Goal: Task Accomplishment & Management: Manage account settings

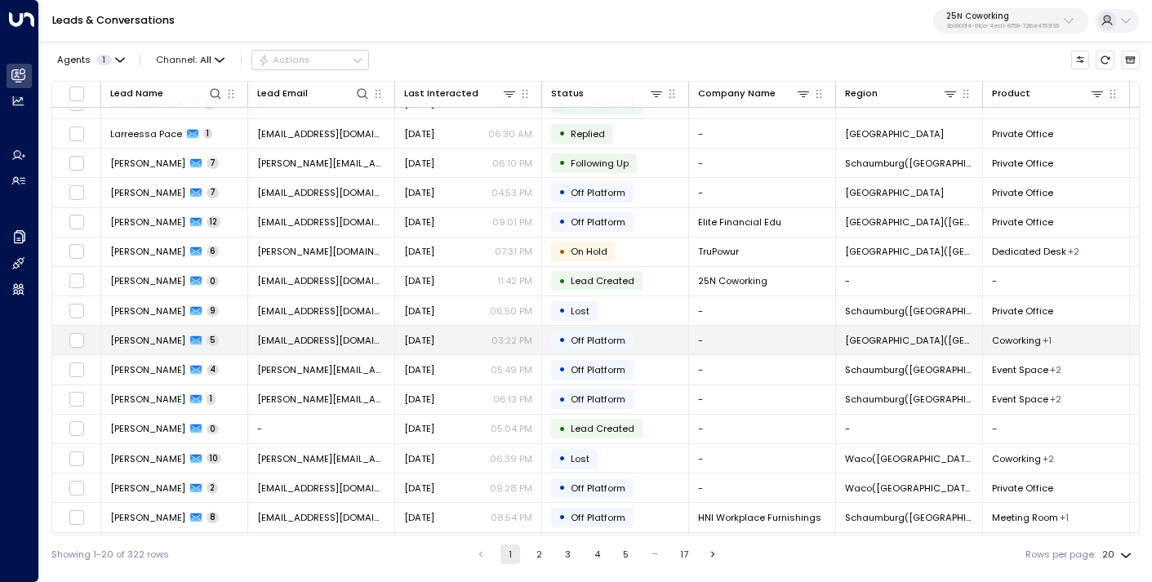
scroll to position [168, 0]
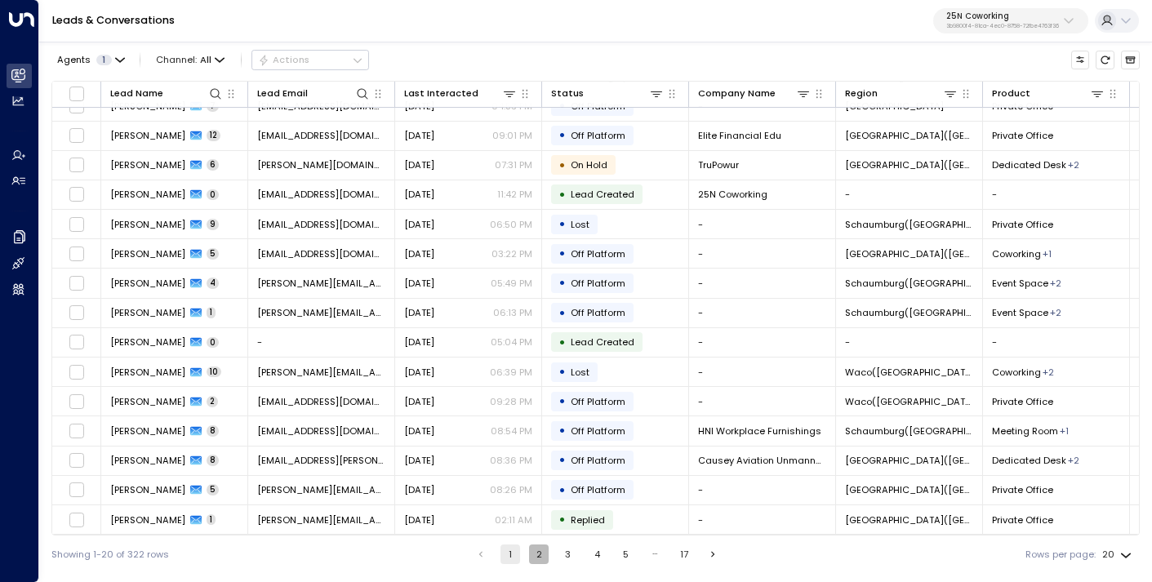
click at [537, 554] on button "2" at bounding box center [539, 555] width 20 height 20
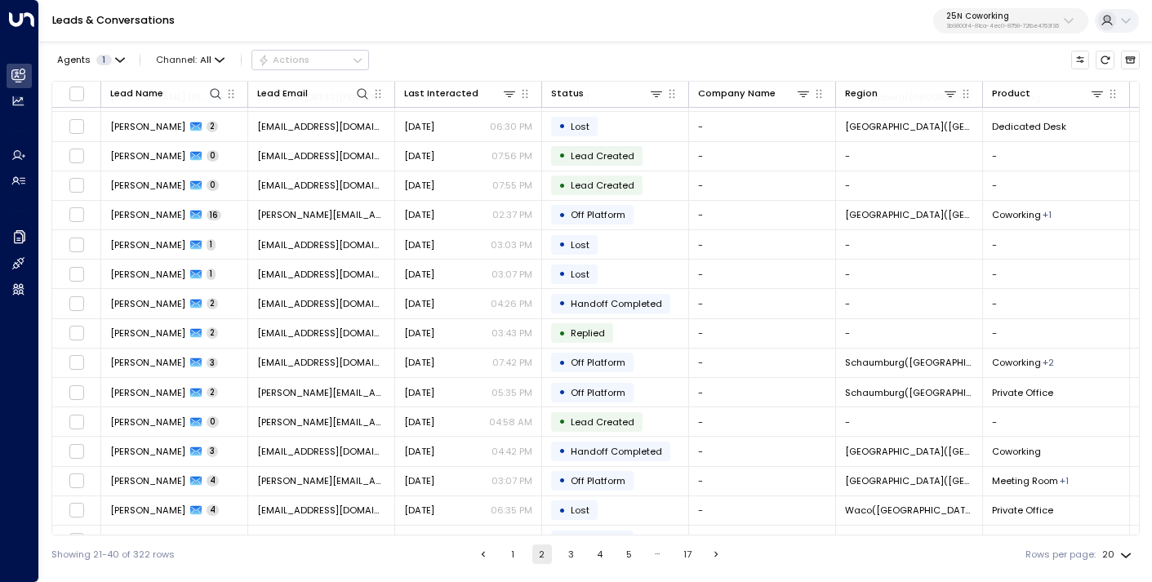
scroll to position [168, 0]
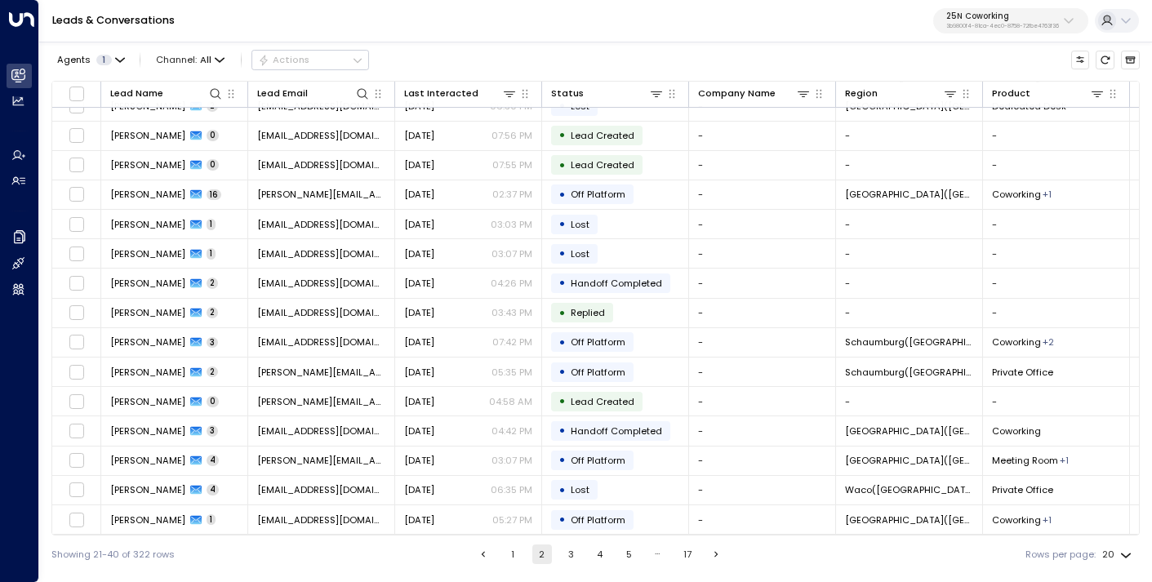
click at [1010, 21] on p "25N Coworking" at bounding box center [1003, 16] width 113 height 10
type input "***"
click at [982, 105] on div "Kiln ID: 1532e285-1129-4d72-8cc4-7db236beef8b" at bounding box center [1037, 111] width 176 height 27
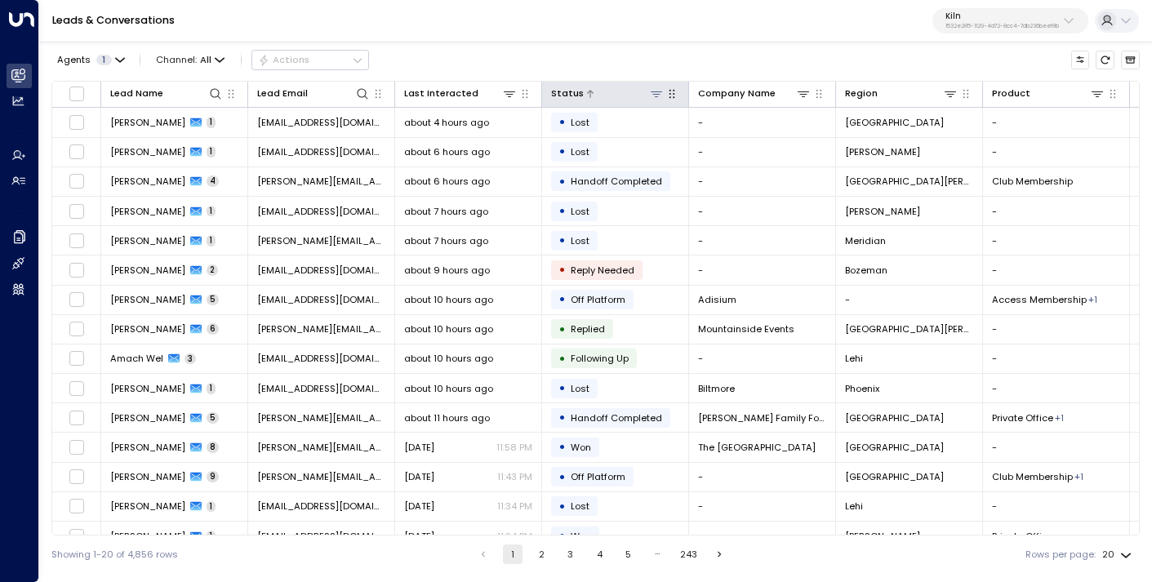
click at [656, 94] on icon at bounding box center [656, 93] width 13 height 13
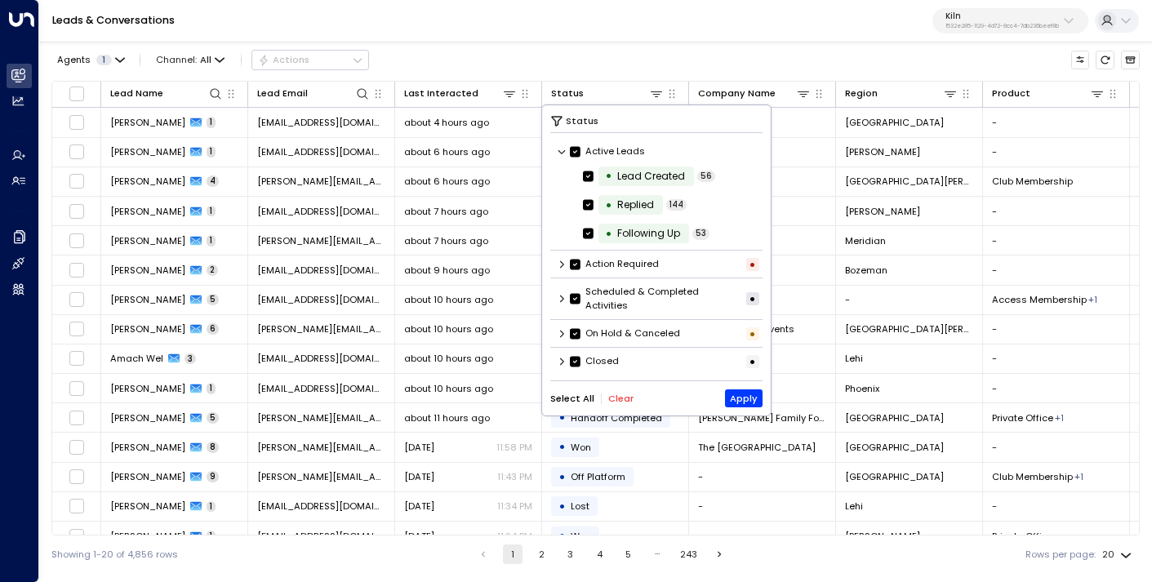
click at [561, 362] on icon at bounding box center [562, 362] width 10 height 10
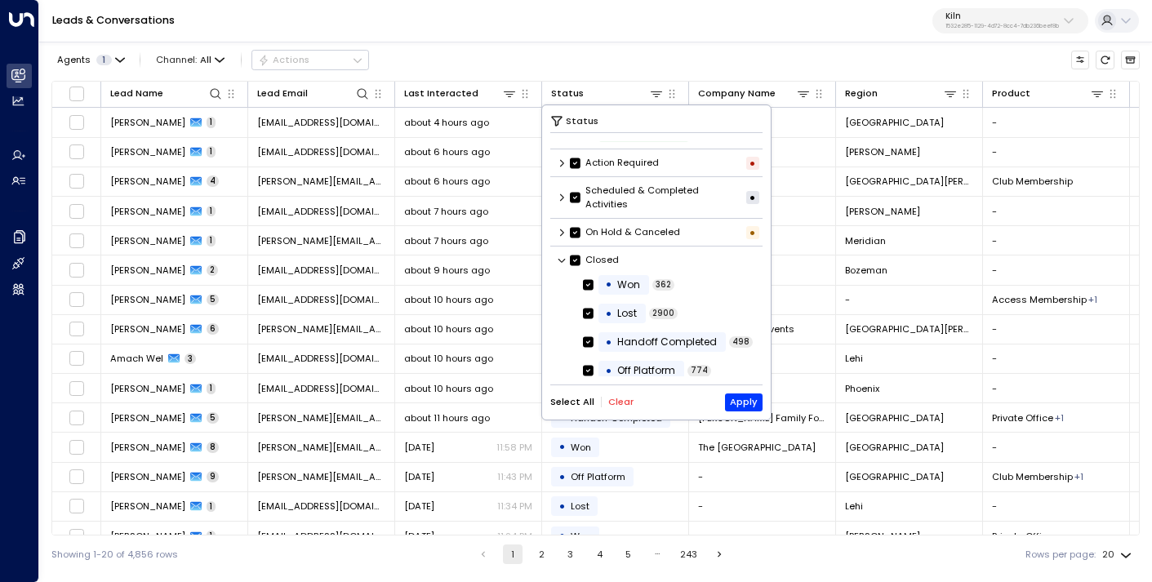
scroll to position [109, 0]
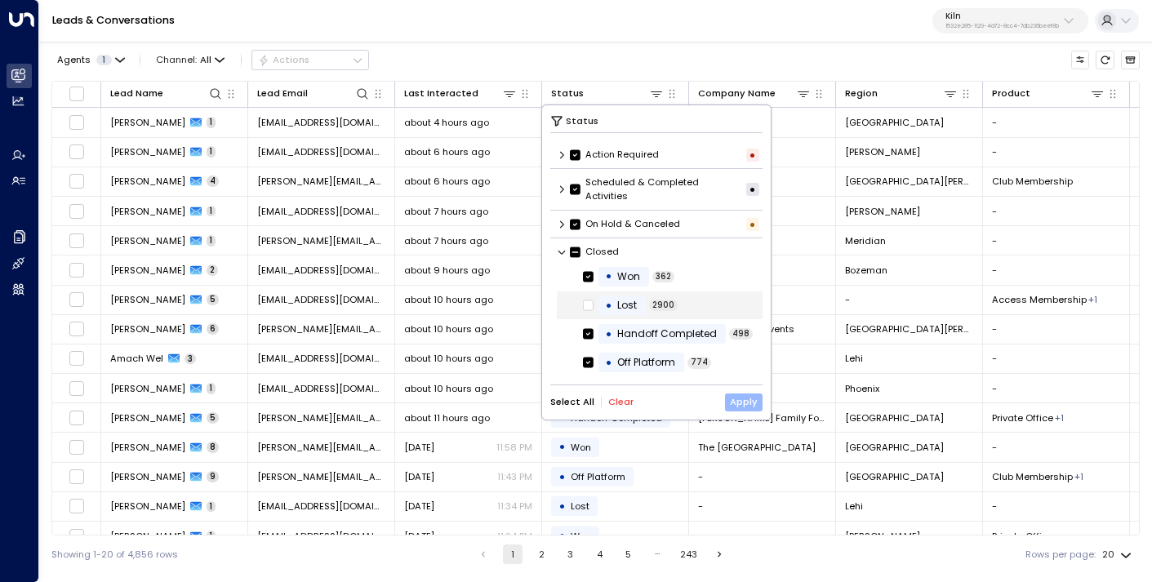
click at [749, 398] on button "Apply" at bounding box center [744, 403] width 38 height 18
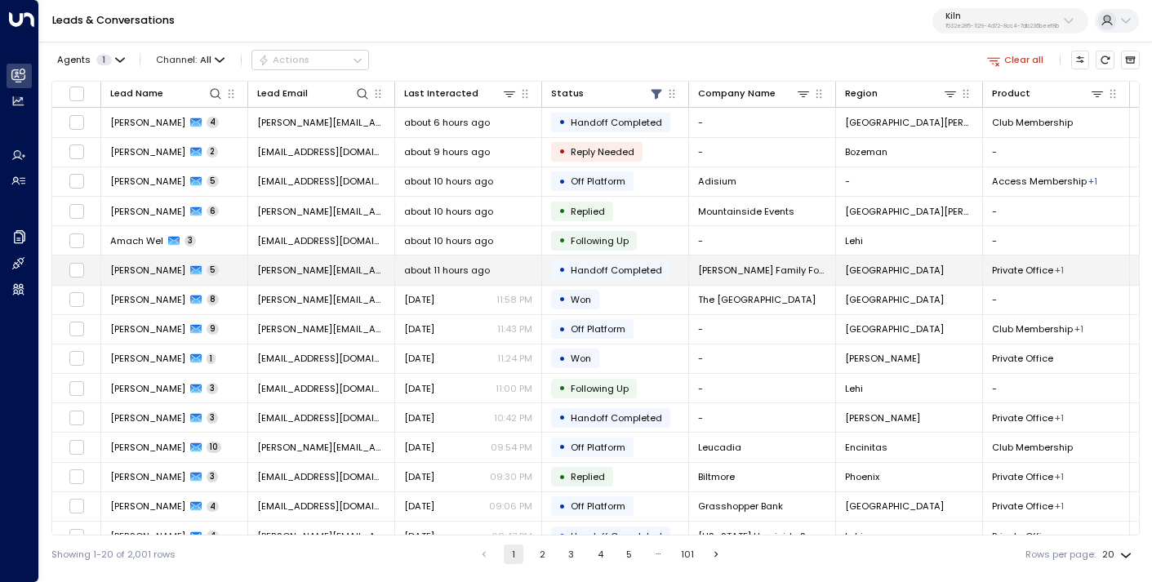
click at [456, 267] on span "about 11 hours ago" at bounding box center [447, 270] width 86 height 13
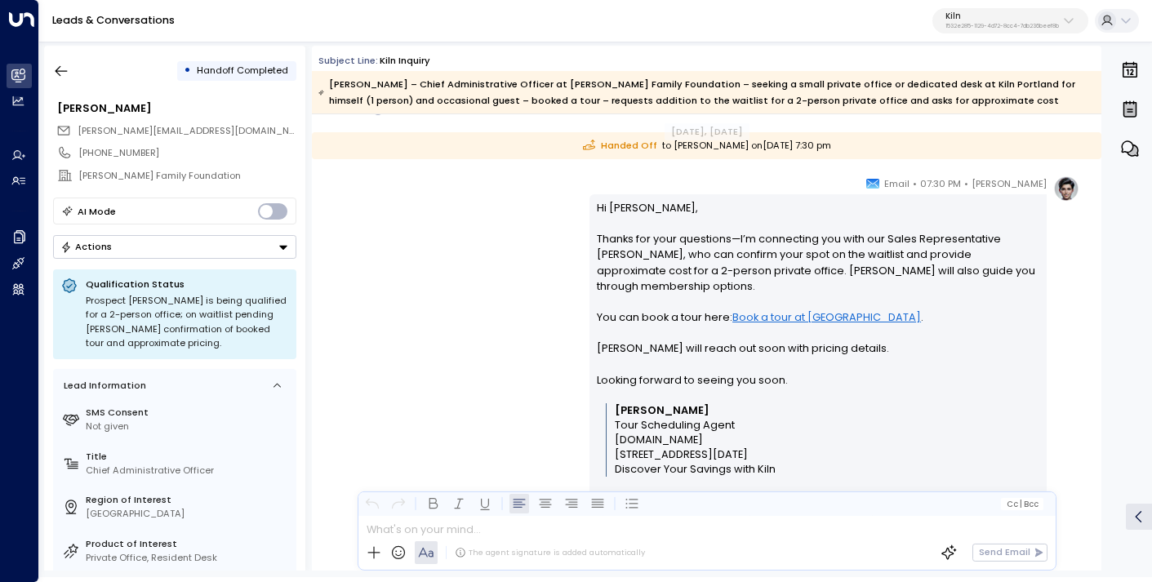
scroll to position [2177, 0]
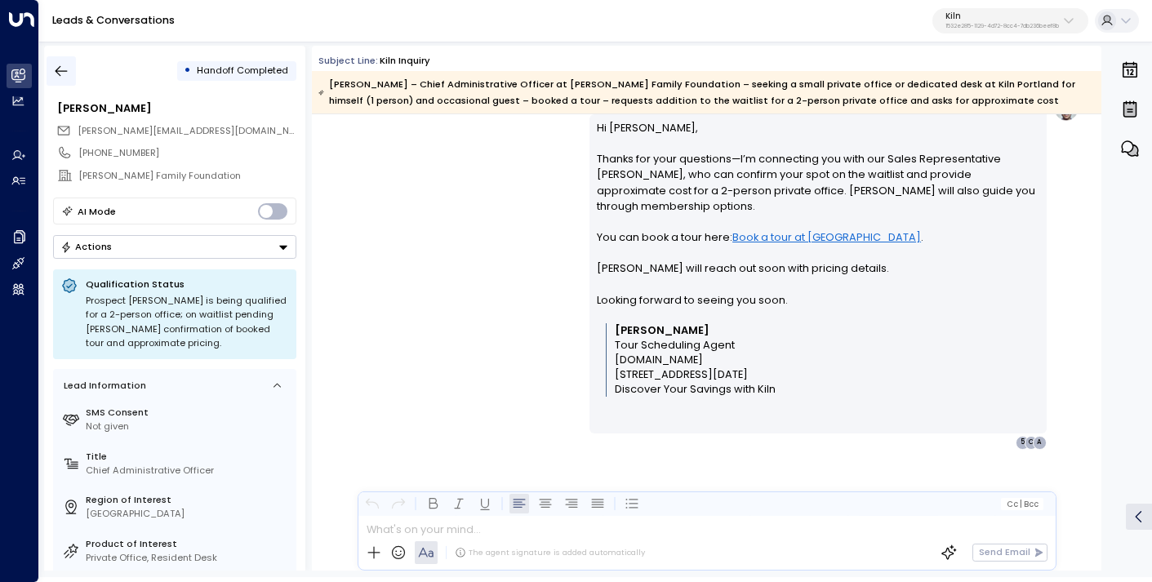
click at [56, 69] on icon "button" at bounding box center [61, 71] width 16 height 16
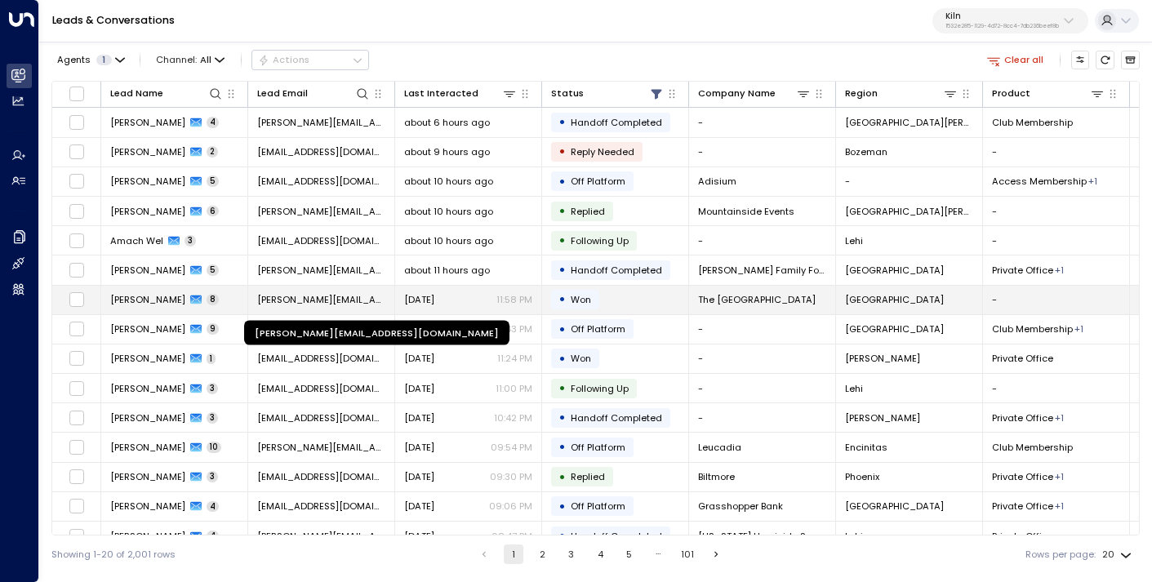
click at [339, 304] on span "[PERSON_NAME][EMAIL_ADDRESS][DOMAIN_NAME]" at bounding box center [321, 299] width 128 height 13
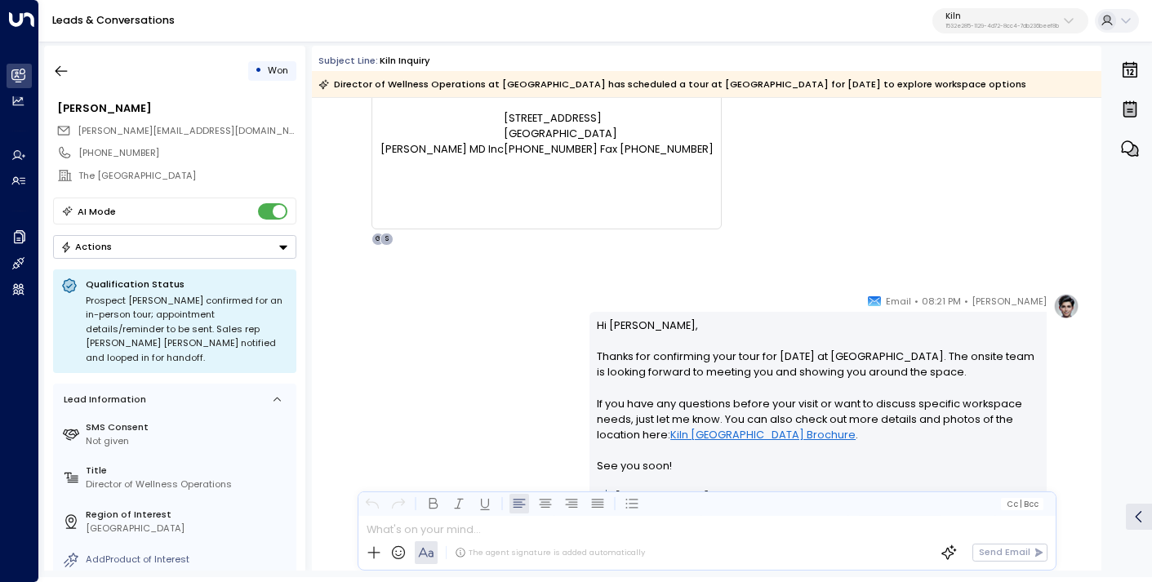
scroll to position [2908, 0]
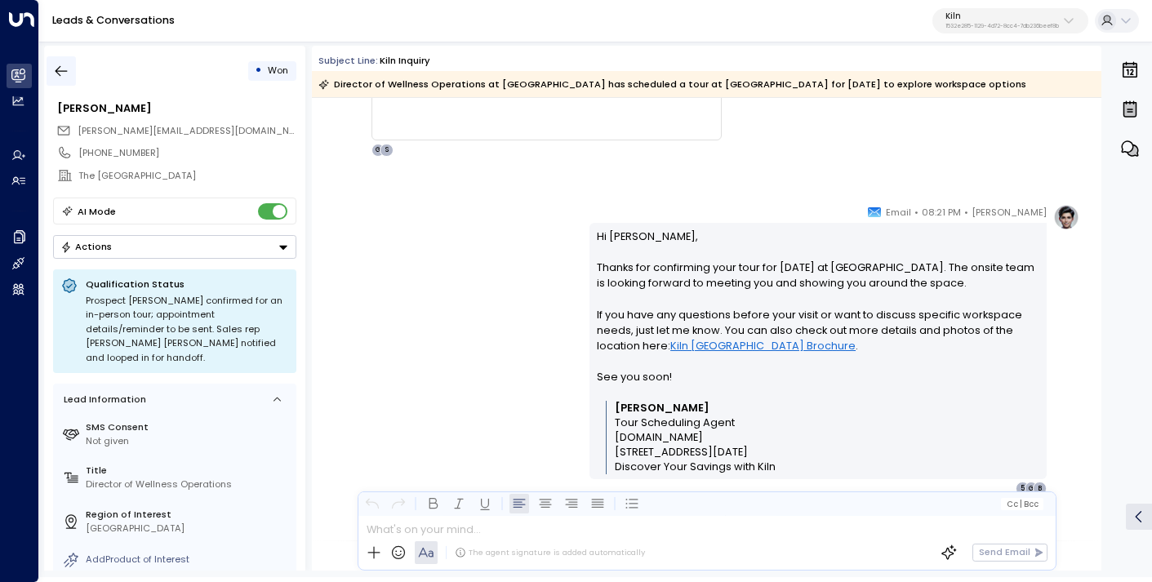
click at [62, 68] on icon "button" at bounding box center [61, 71] width 16 height 16
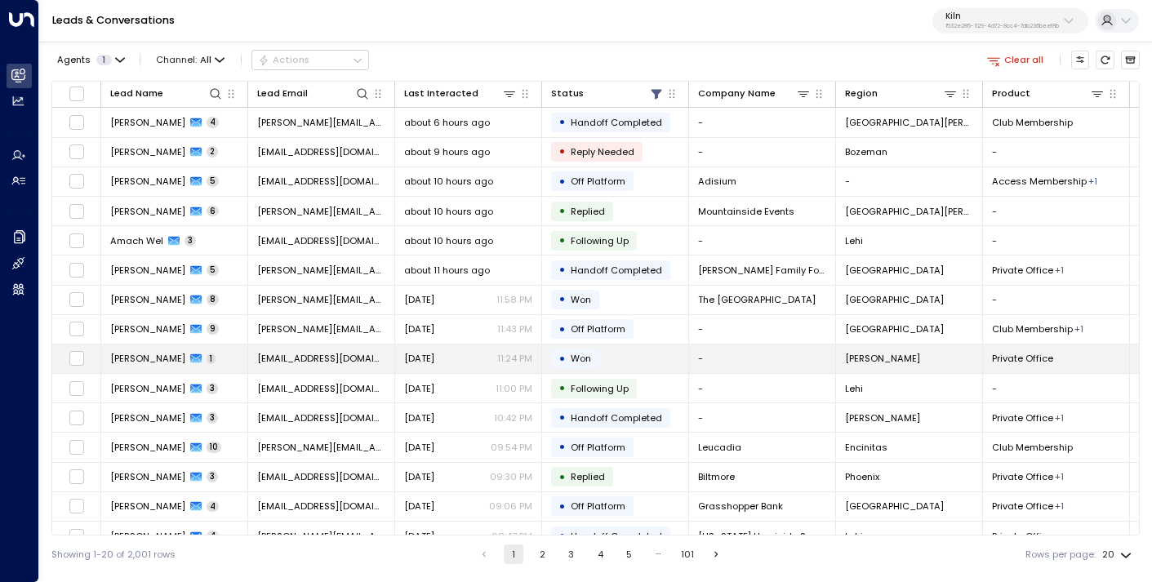
click at [338, 362] on span "[EMAIL_ADDRESS][DOMAIN_NAME]" at bounding box center [321, 358] width 128 height 13
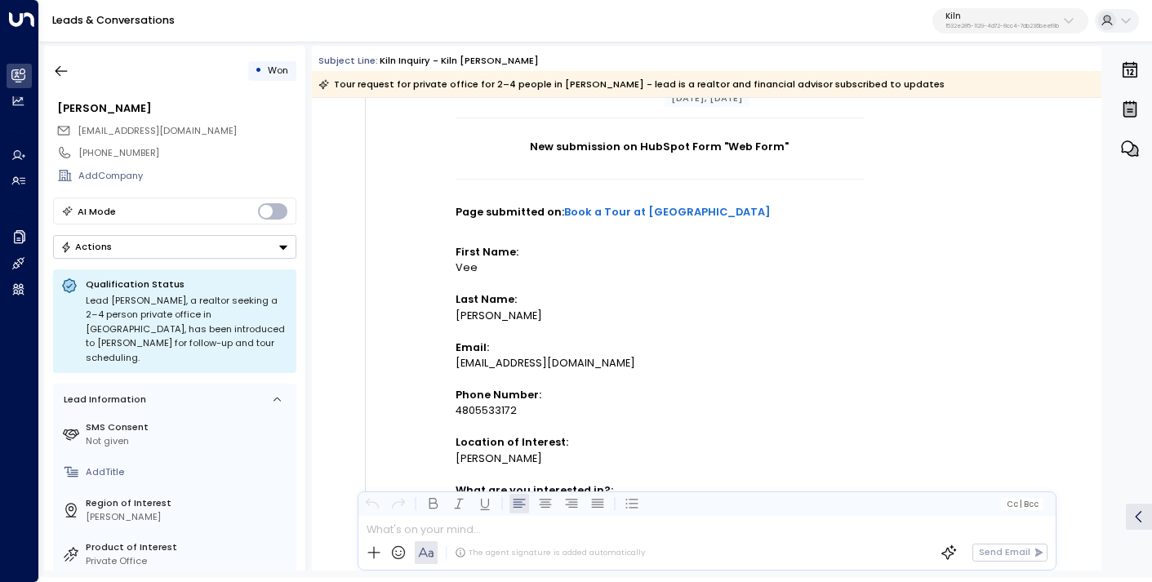
scroll to position [328, 0]
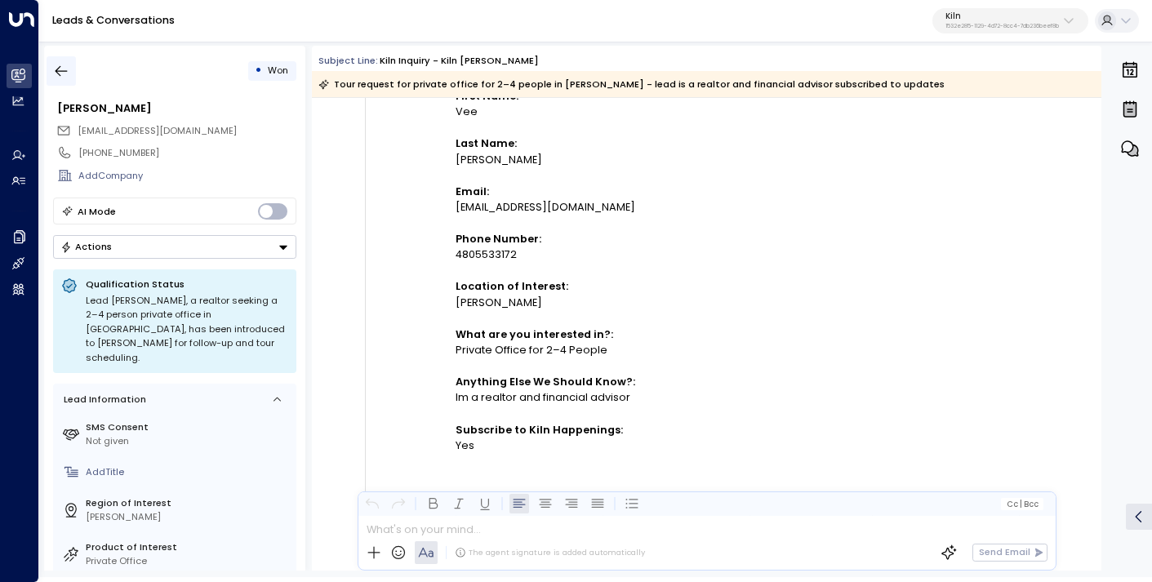
click at [58, 74] on icon "button" at bounding box center [61, 71] width 16 height 16
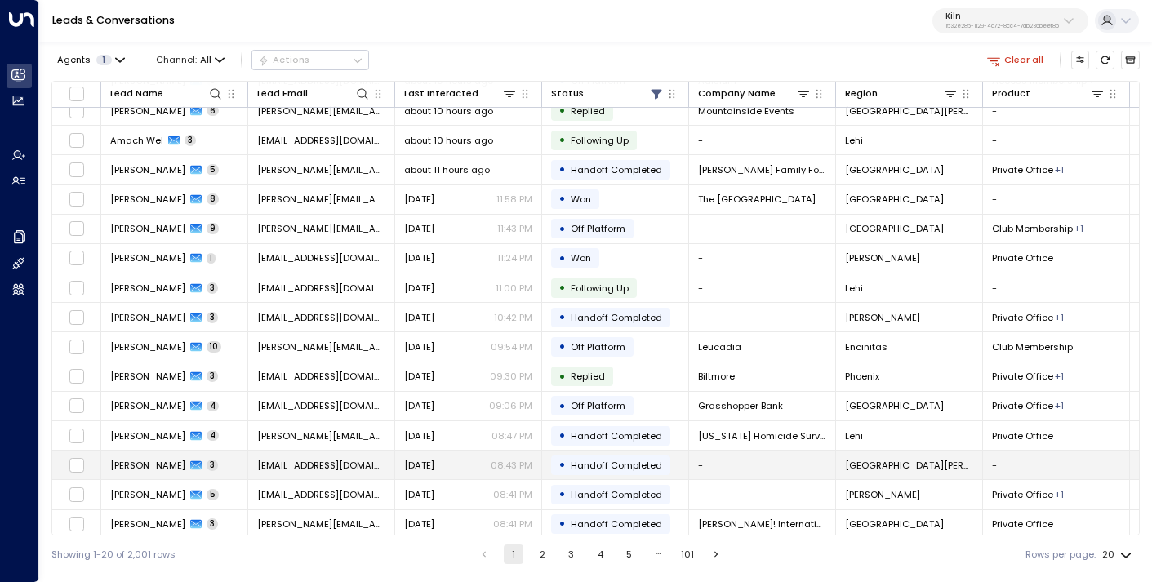
scroll to position [168, 0]
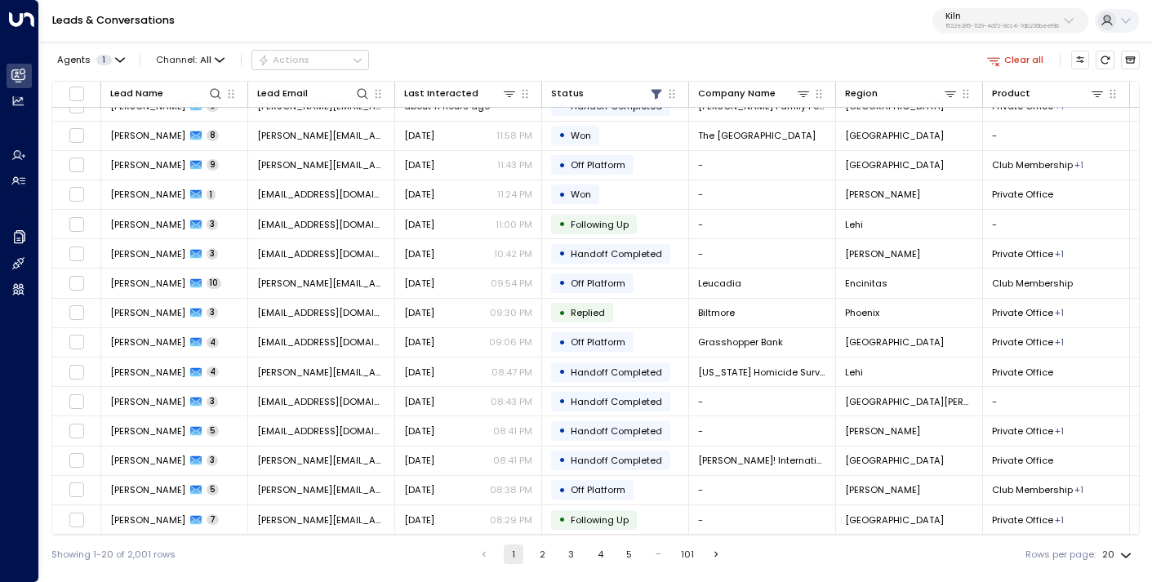
click at [1026, 14] on p "Kiln" at bounding box center [1003, 16] width 114 height 10
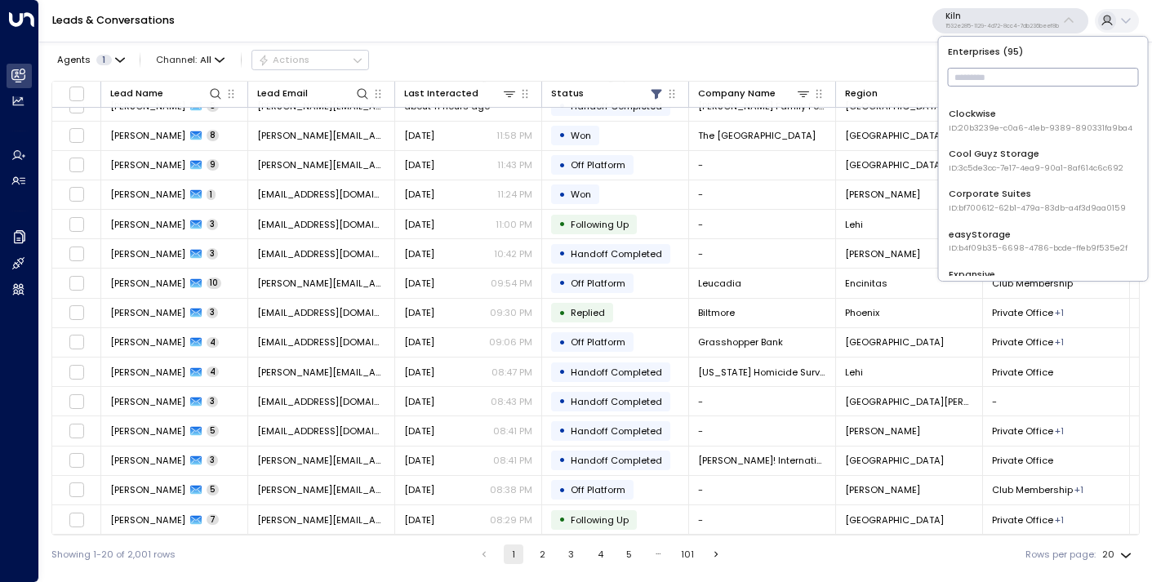
scroll to position [448, 0]
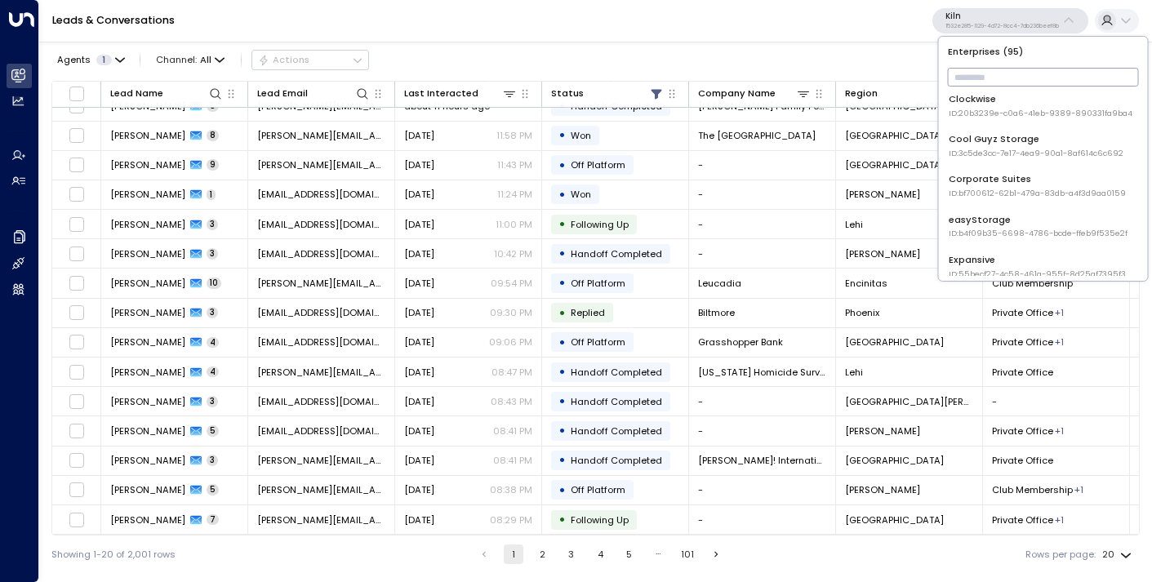
click at [1003, 256] on div "Expansive ID: 55becf27-4c58-461a-955f-8d25af7395f3" at bounding box center [1037, 266] width 177 height 27
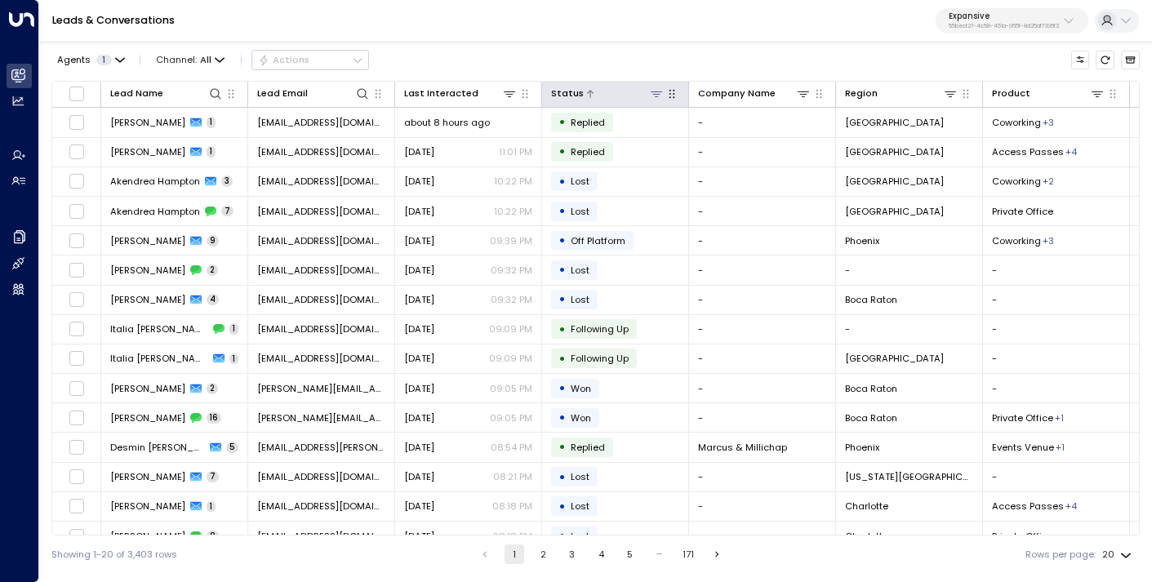
click at [654, 101] on button at bounding box center [657, 94] width 16 height 16
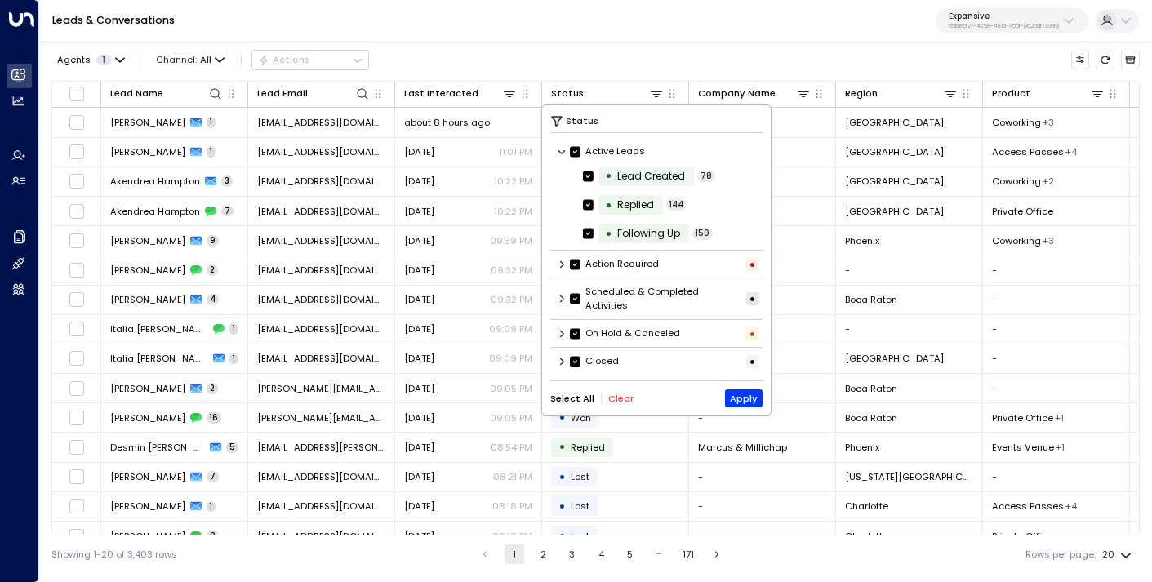
click at [568, 363] on div "Closed •" at bounding box center [657, 361] width 213 height 22
click at [562, 363] on icon at bounding box center [562, 361] width 4 height 7
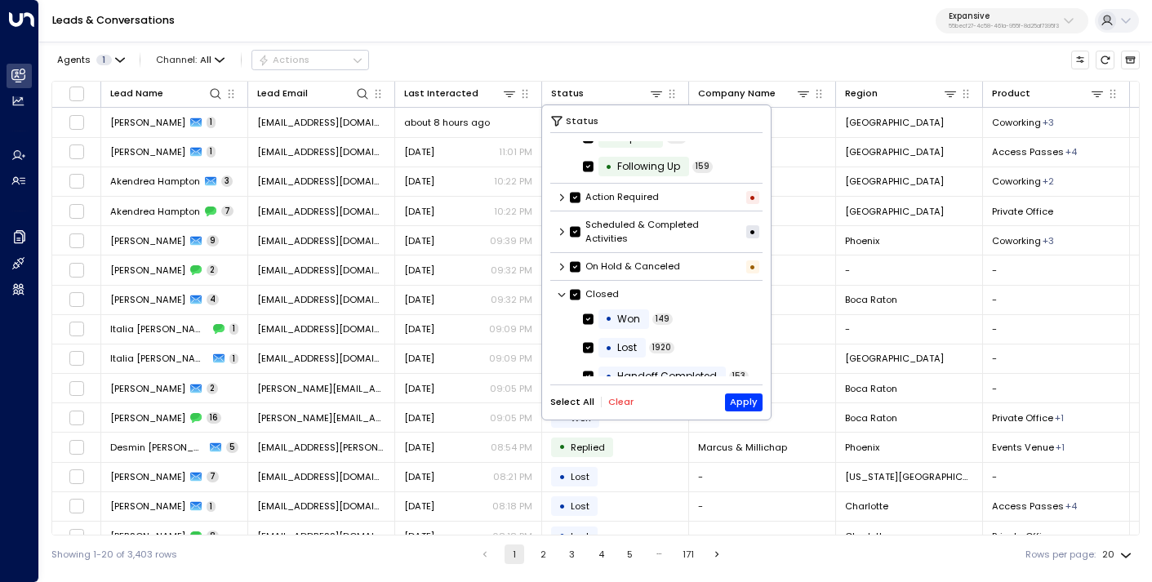
scroll to position [109, 0]
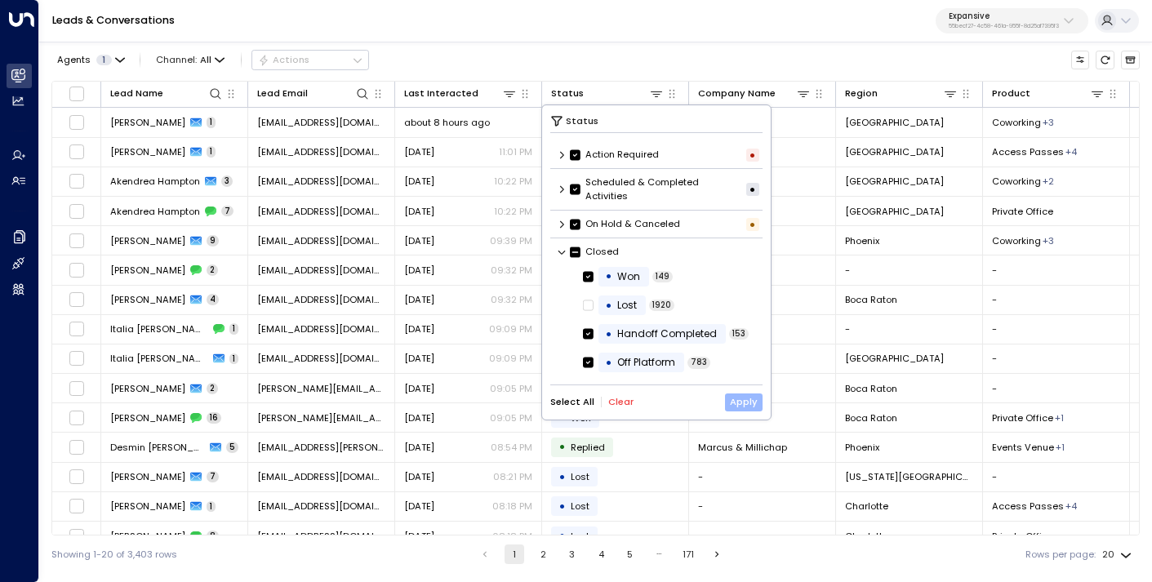
click at [733, 401] on button "Apply" at bounding box center [744, 403] width 38 height 18
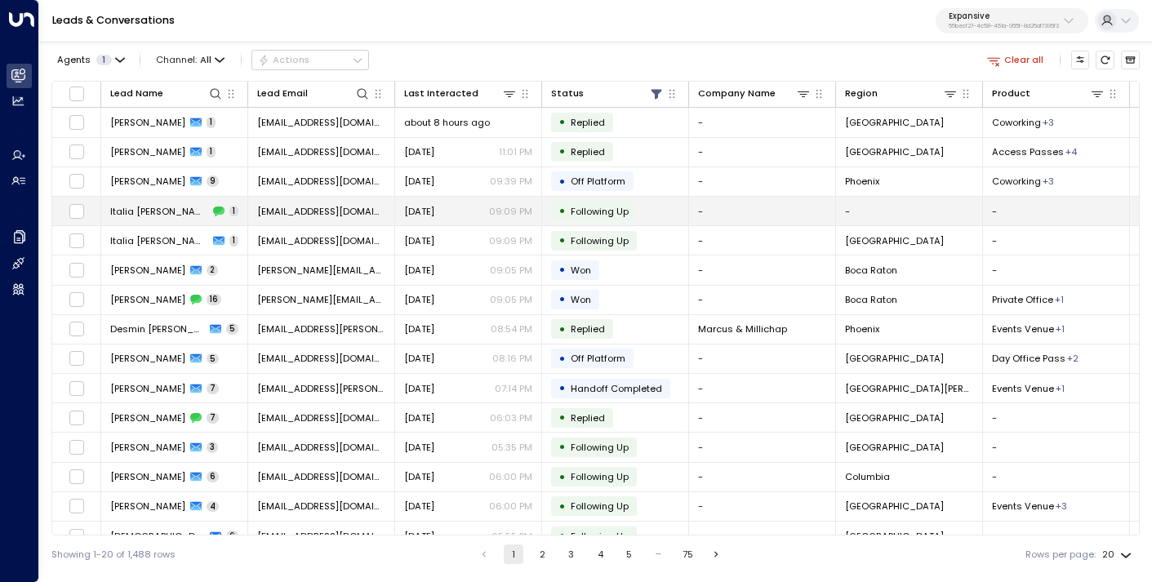
click at [361, 202] on td "[EMAIL_ADDRESS][DOMAIN_NAME]" at bounding box center [321, 211] width 147 height 29
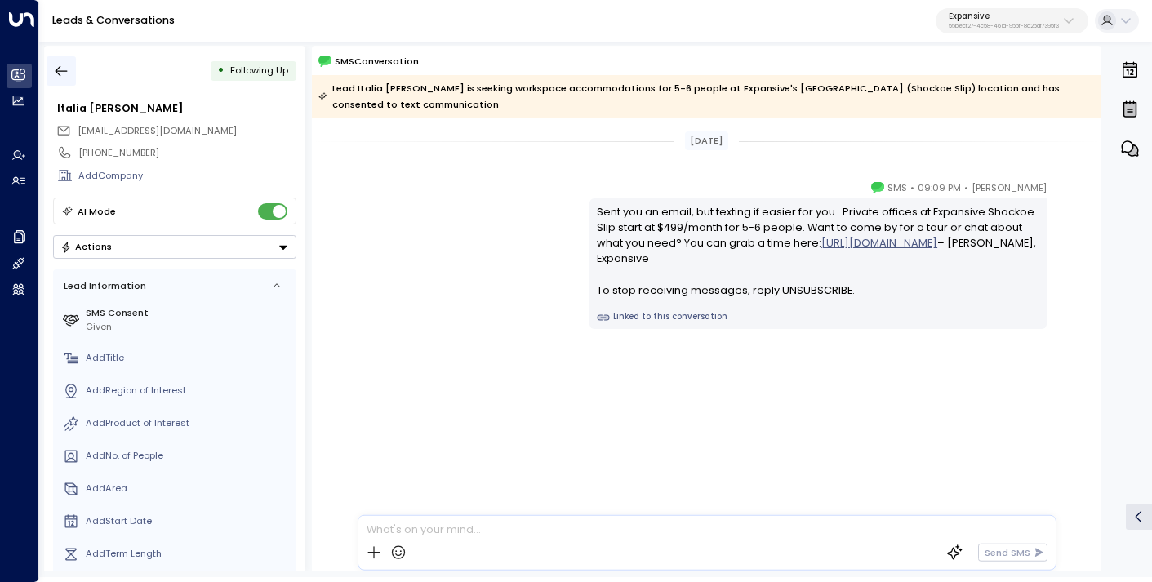
click at [62, 72] on icon "button" at bounding box center [61, 71] width 16 height 16
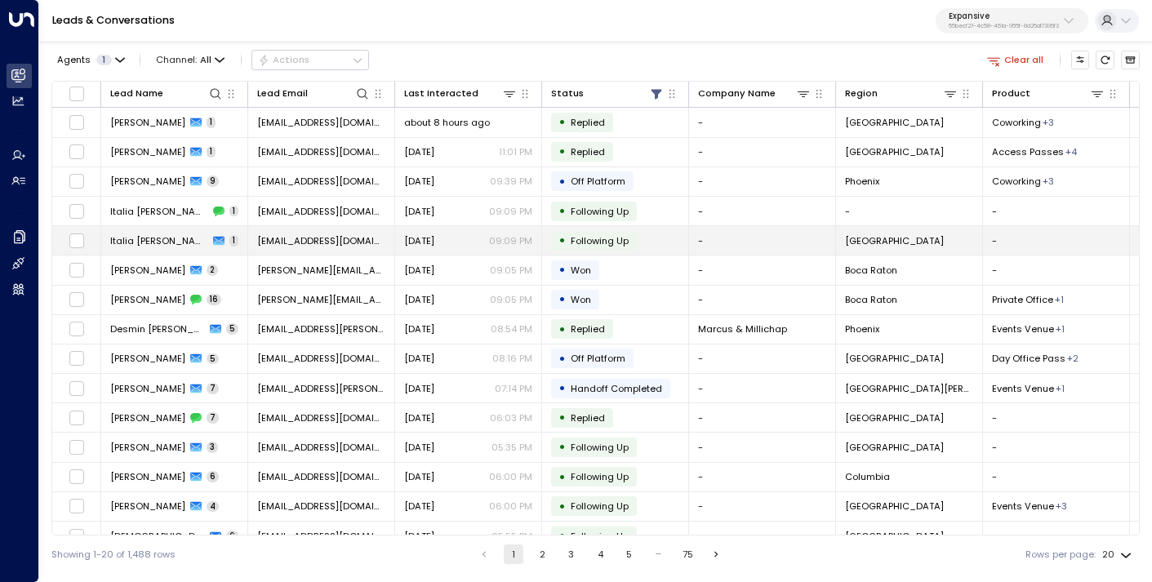
click at [267, 237] on span "[EMAIL_ADDRESS][DOMAIN_NAME]" at bounding box center [321, 240] width 128 height 13
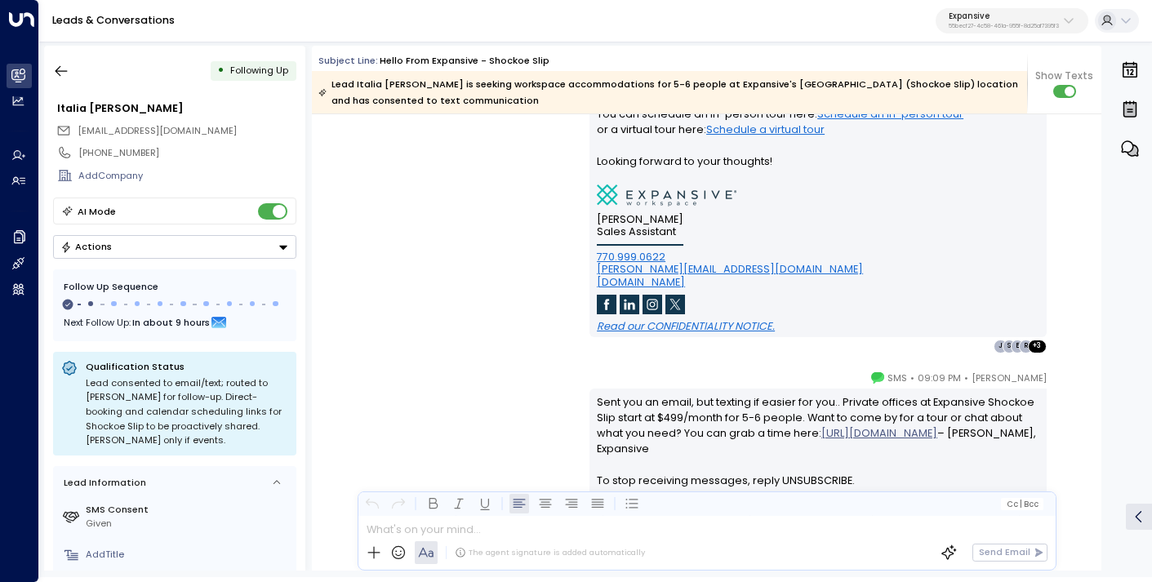
scroll to position [1062, 0]
click at [63, 76] on icon "button" at bounding box center [61, 71] width 16 height 16
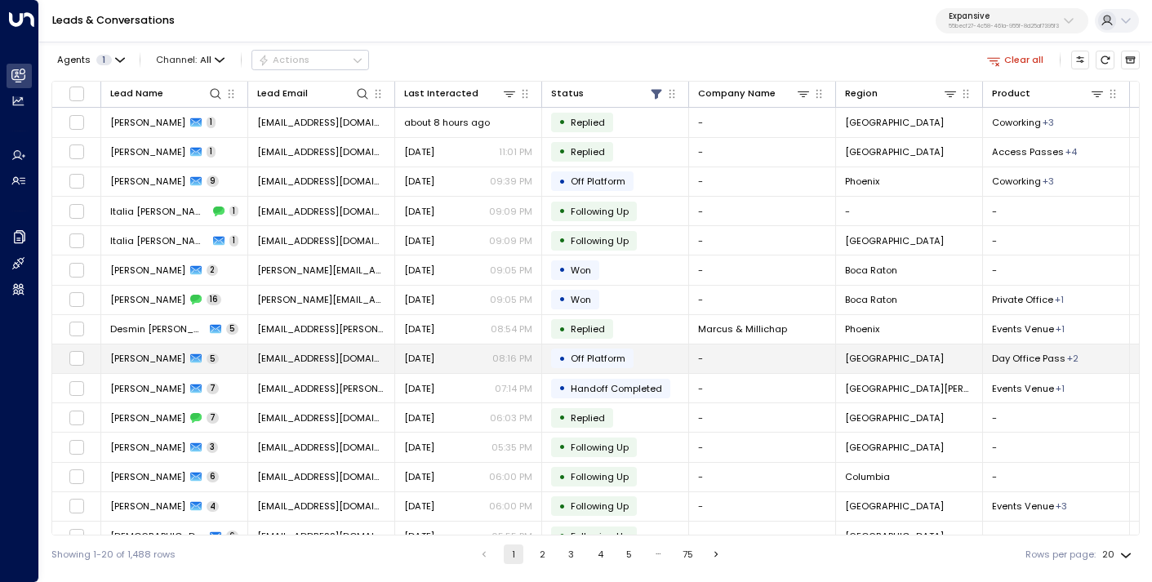
scroll to position [20, 0]
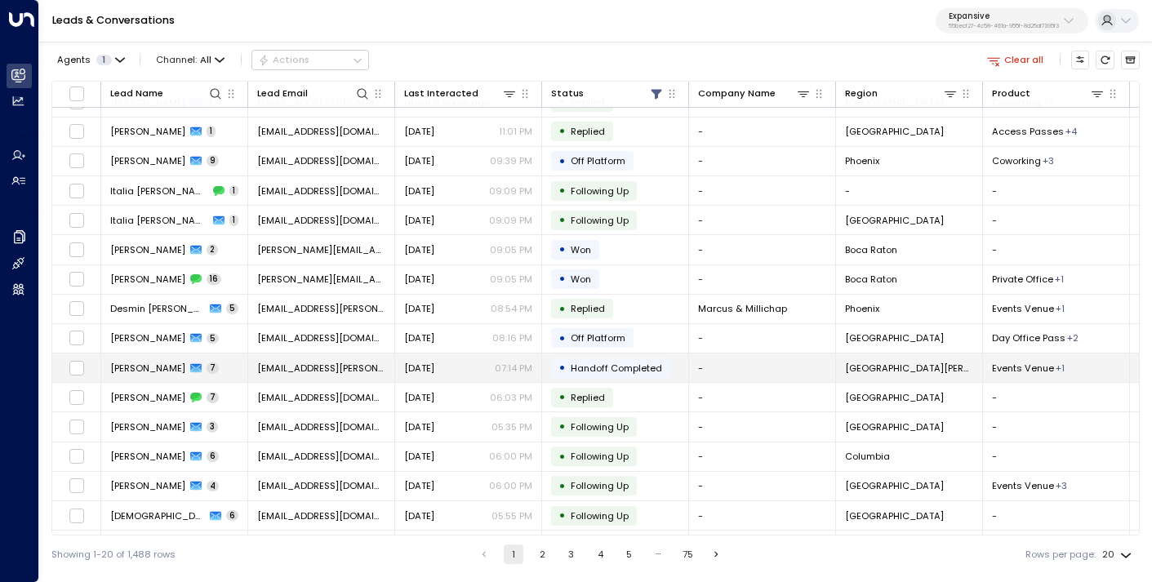
click at [328, 376] on td "[EMAIL_ADDRESS][PERSON_NAME][DOMAIN_NAME]" at bounding box center [321, 368] width 147 height 29
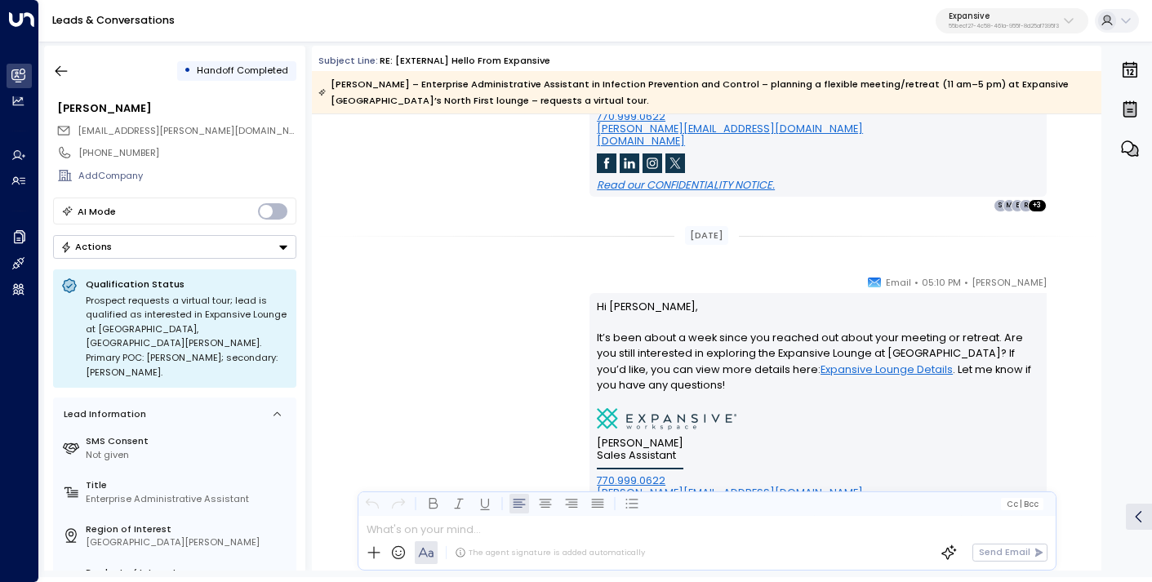
scroll to position [2734, 0]
click at [59, 73] on icon "button" at bounding box center [61, 71] width 16 height 16
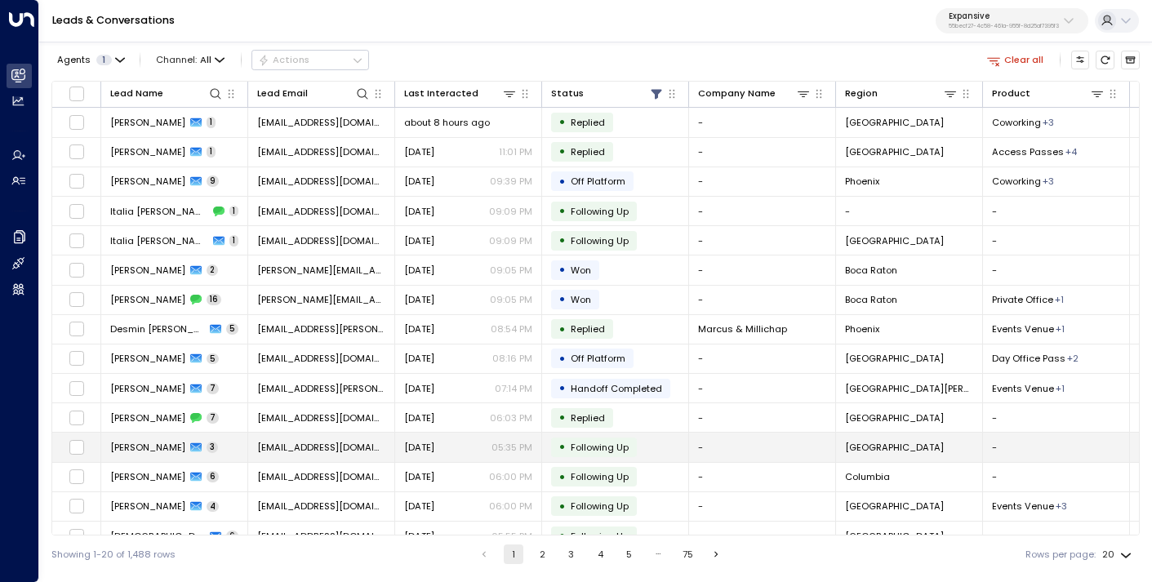
scroll to position [168, 0]
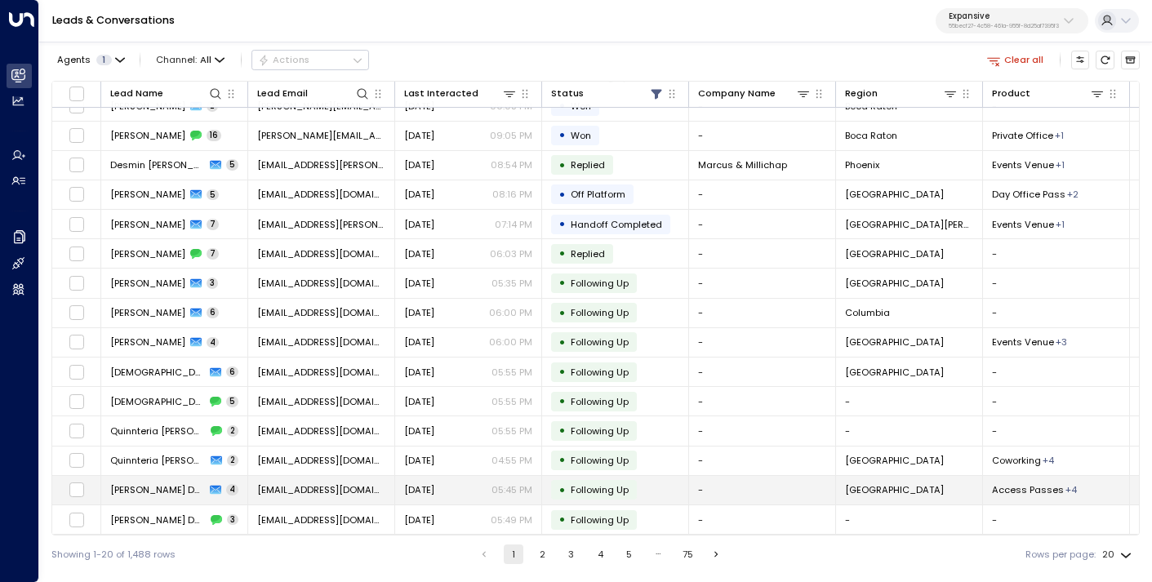
click at [332, 493] on span "[EMAIL_ADDRESS][DOMAIN_NAME]" at bounding box center [321, 490] width 128 height 13
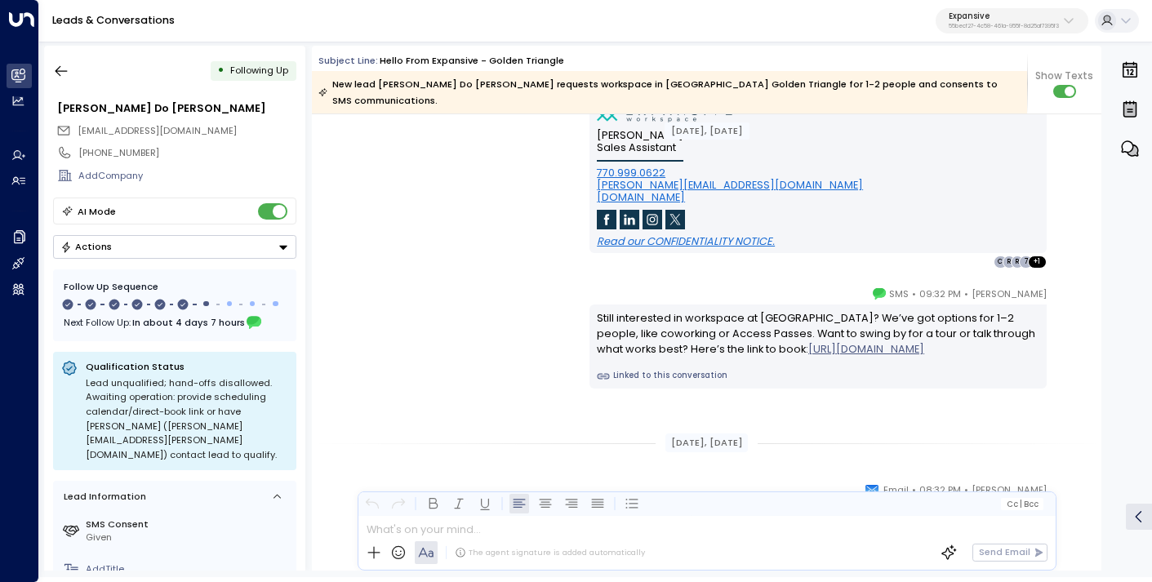
scroll to position [1740, 0]
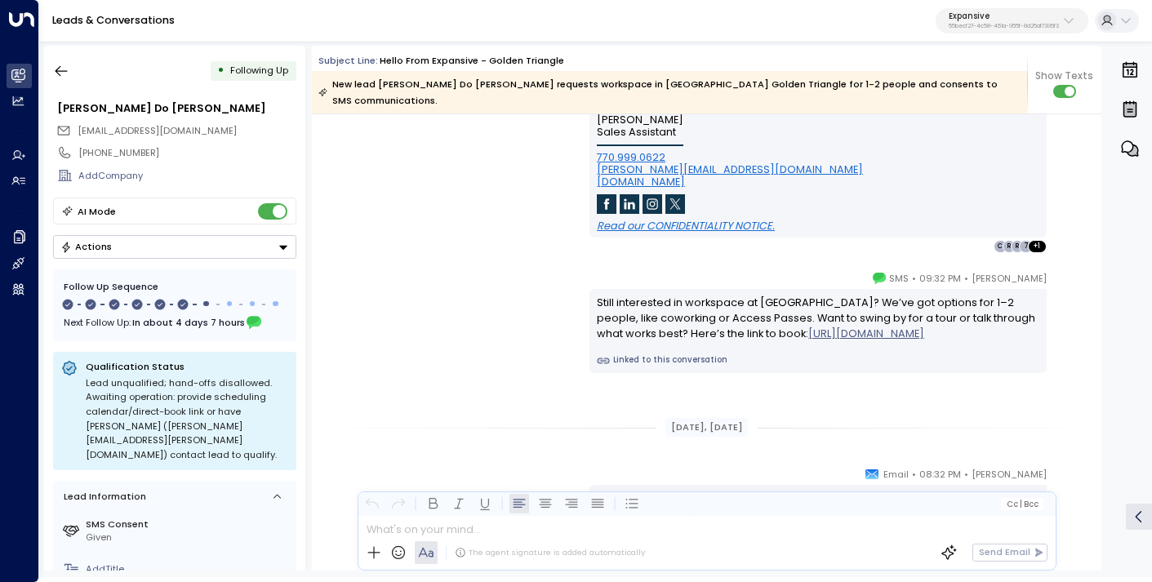
click at [987, 16] on p "Expansive" at bounding box center [1004, 16] width 110 height 10
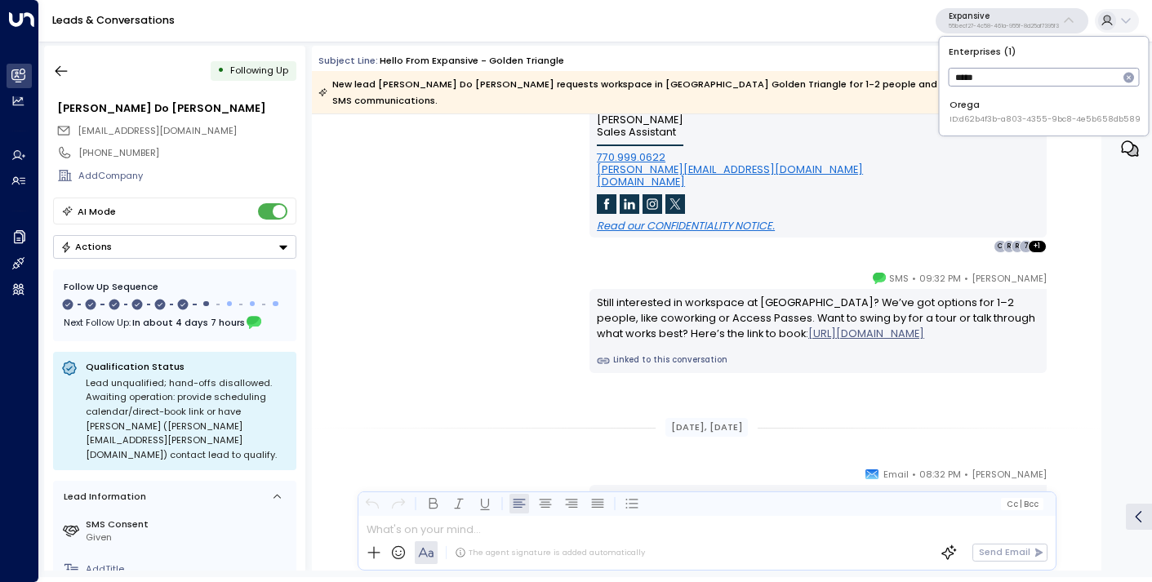
type input "*****"
click at [970, 127] on li "Orega ID: d62b4f3b-a803-4355-9bc8-4e5b658db589" at bounding box center [1044, 111] width 198 height 37
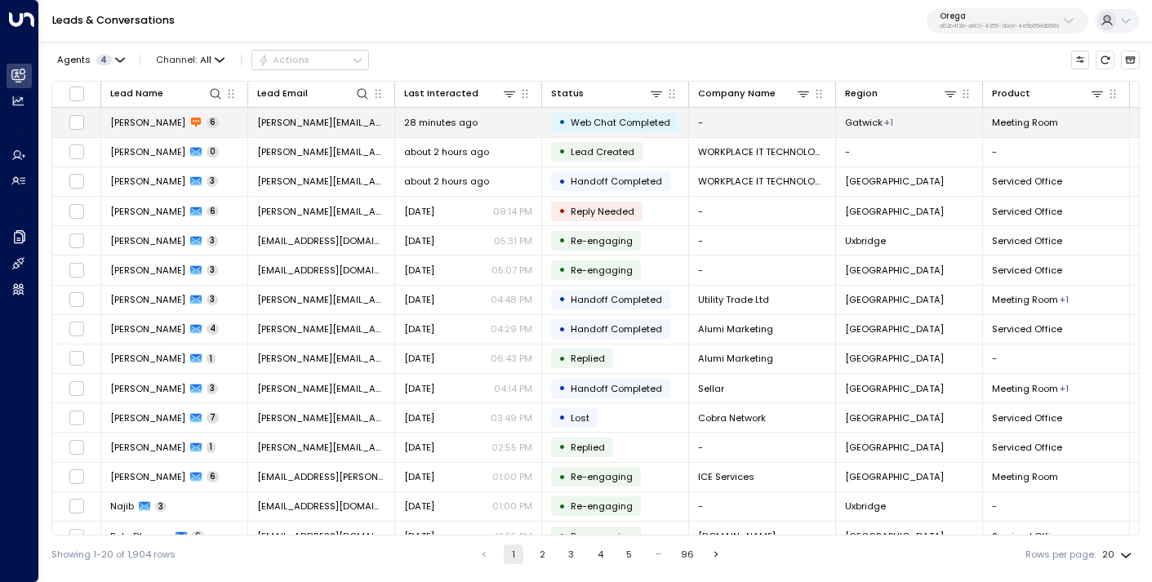
click at [339, 132] on td "[PERSON_NAME][EMAIL_ADDRESS][DOMAIN_NAME]" at bounding box center [321, 122] width 147 height 29
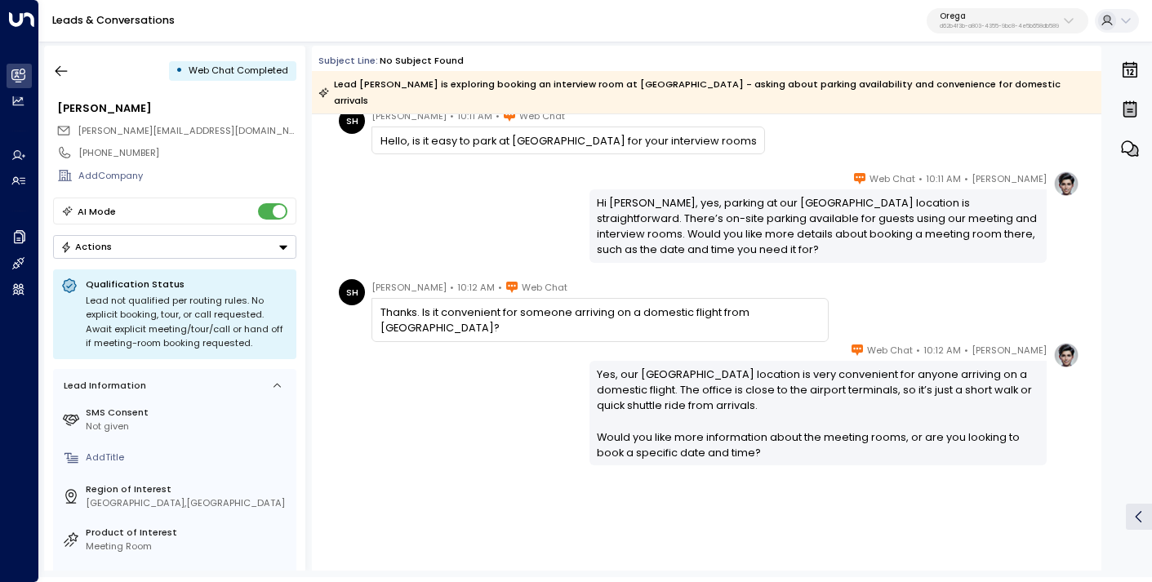
scroll to position [265, 0]
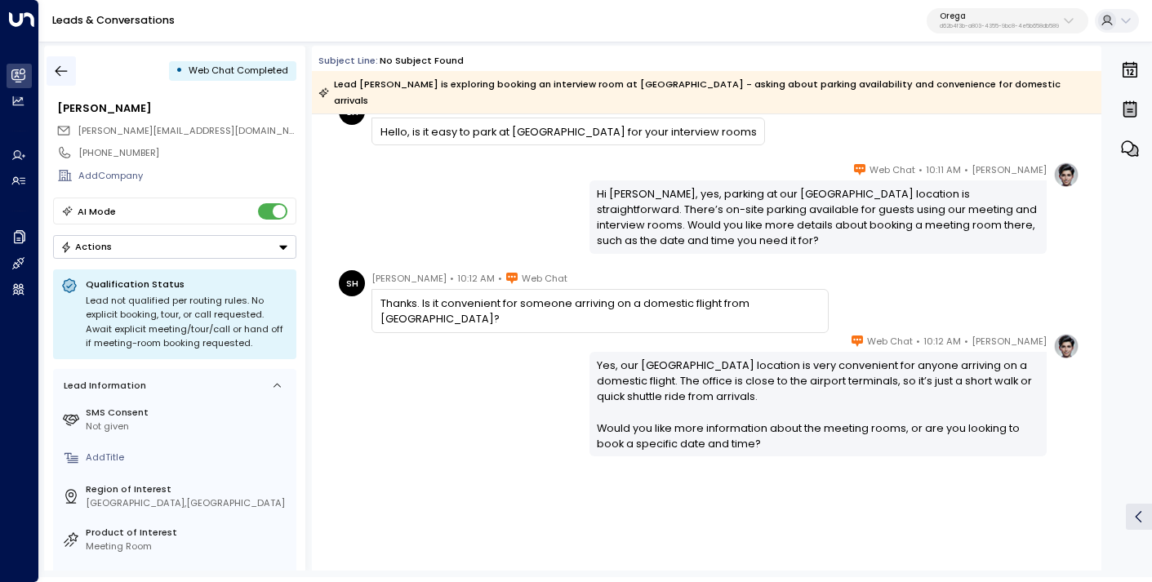
click at [55, 71] on icon "button" at bounding box center [61, 71] width 16 height 16
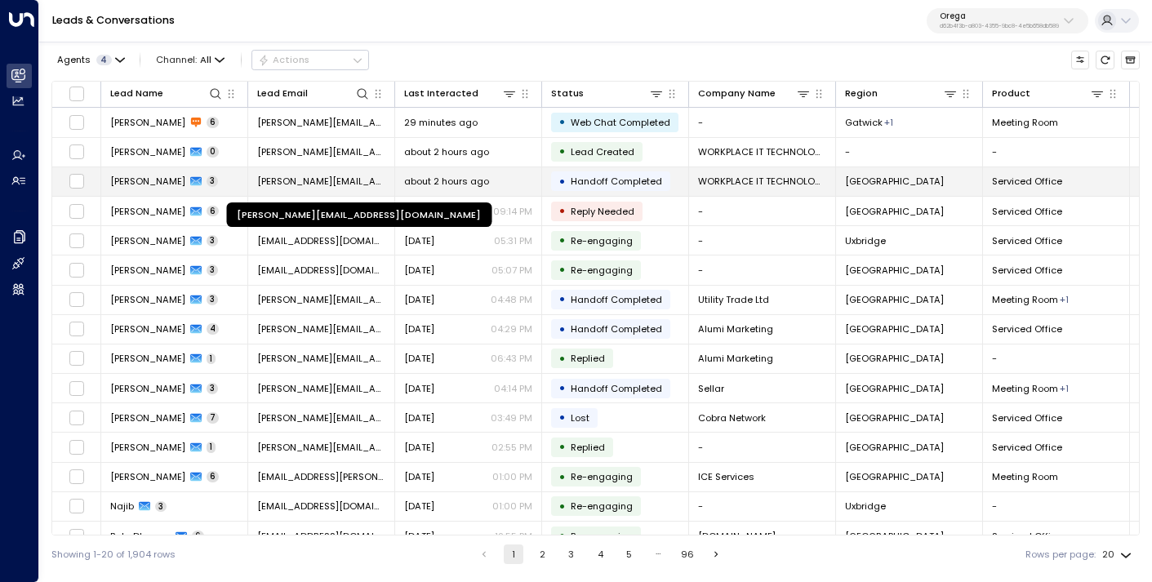
click at [342, 176] on span "[PERSON_NAME][EMAIL_ADDRESS][DOMAIN_NAME]" at bounding box center [321, 181] width 128 height 13
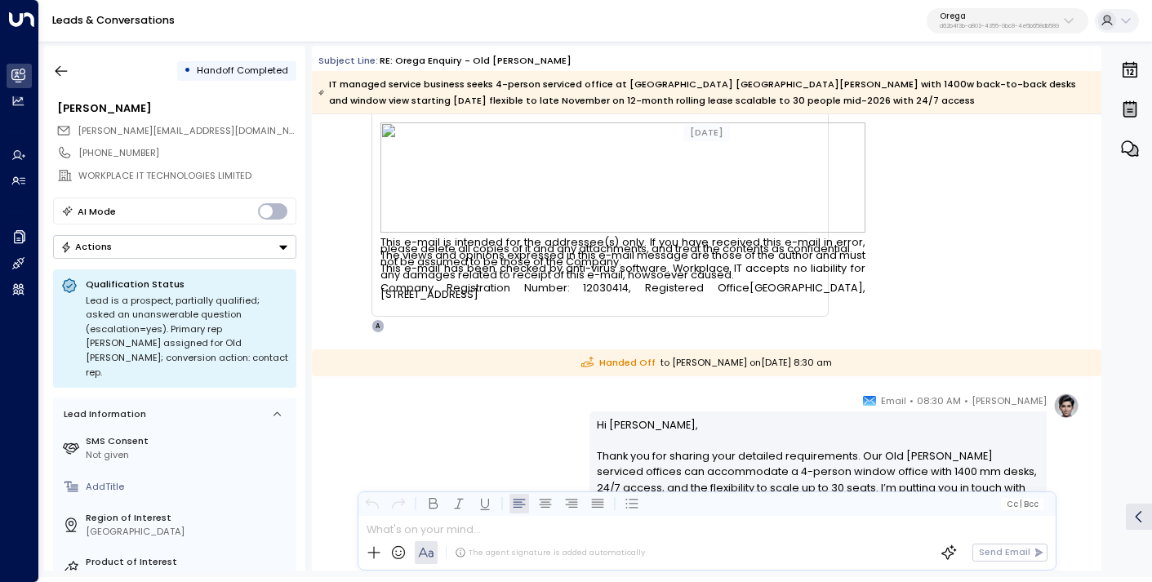
scroll to position [2842, 0]
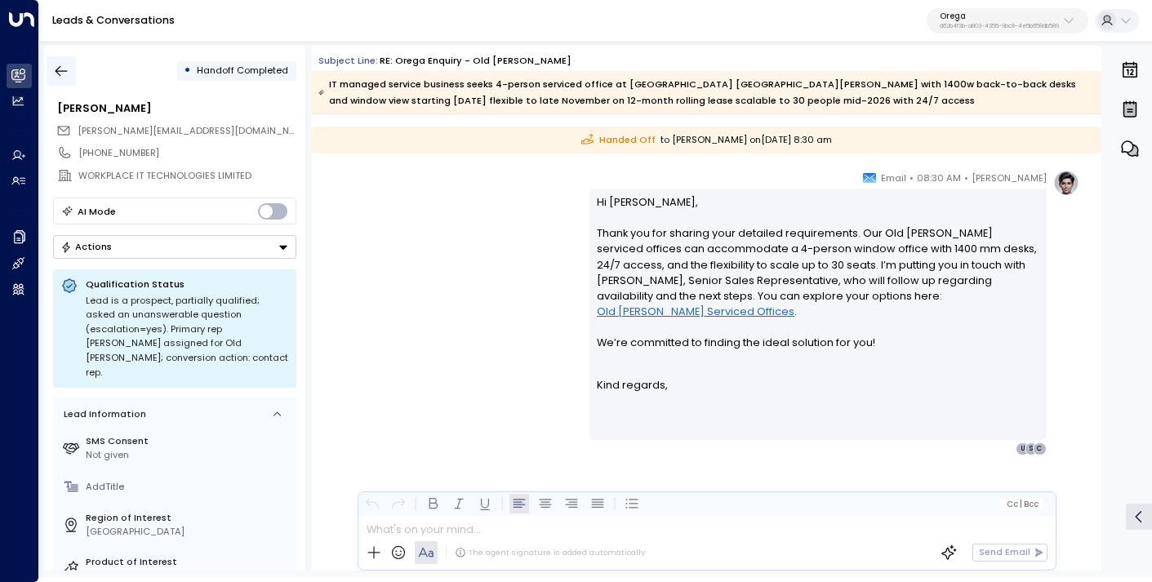
click at [59, 70] on icon "button" at bounding box center [62, 71] width 12 height 11
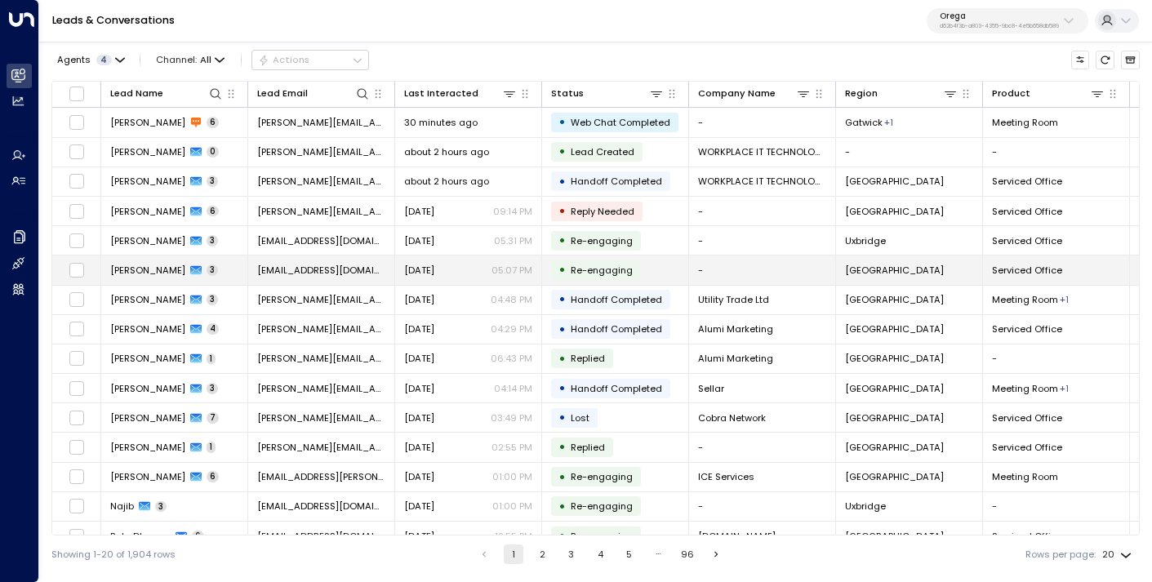
click at [322, 277] on td "[EMAIL_ADDRESS][DOMAIN_NAME]" at bounding box center [321, 270] width 147 height 29
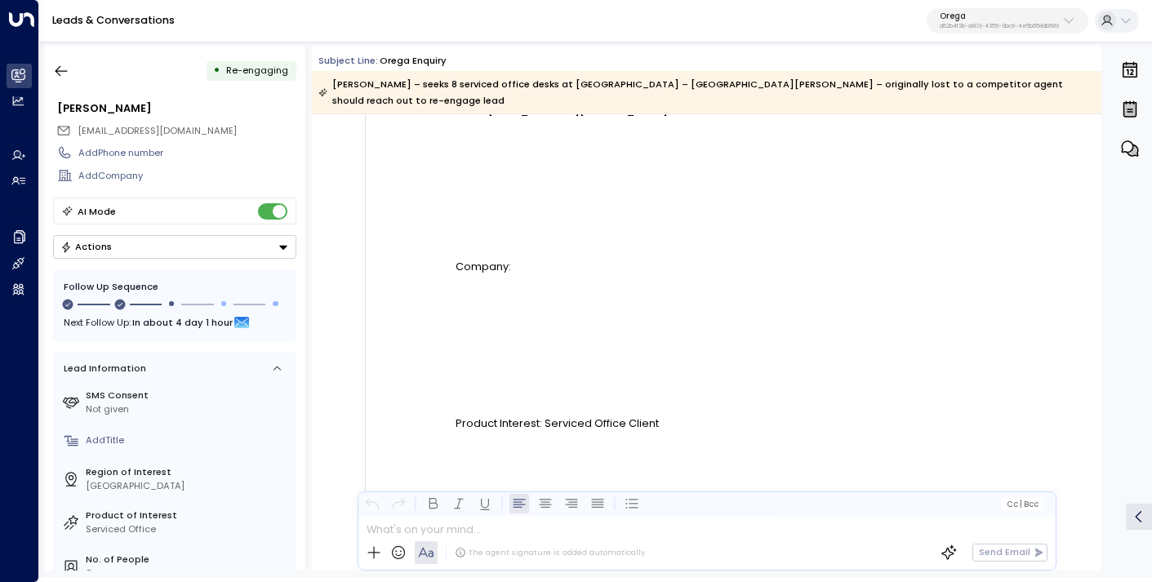
scroll to position [669, 0]
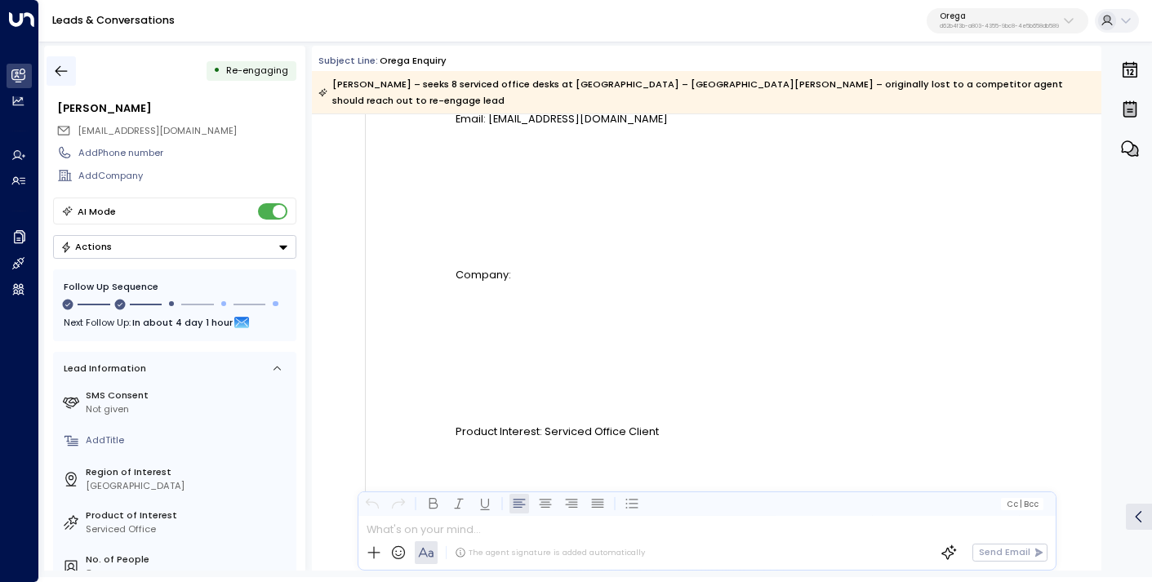
click at [48, 84] on button "button" at bounding box center [61, 70] width 29 height 29
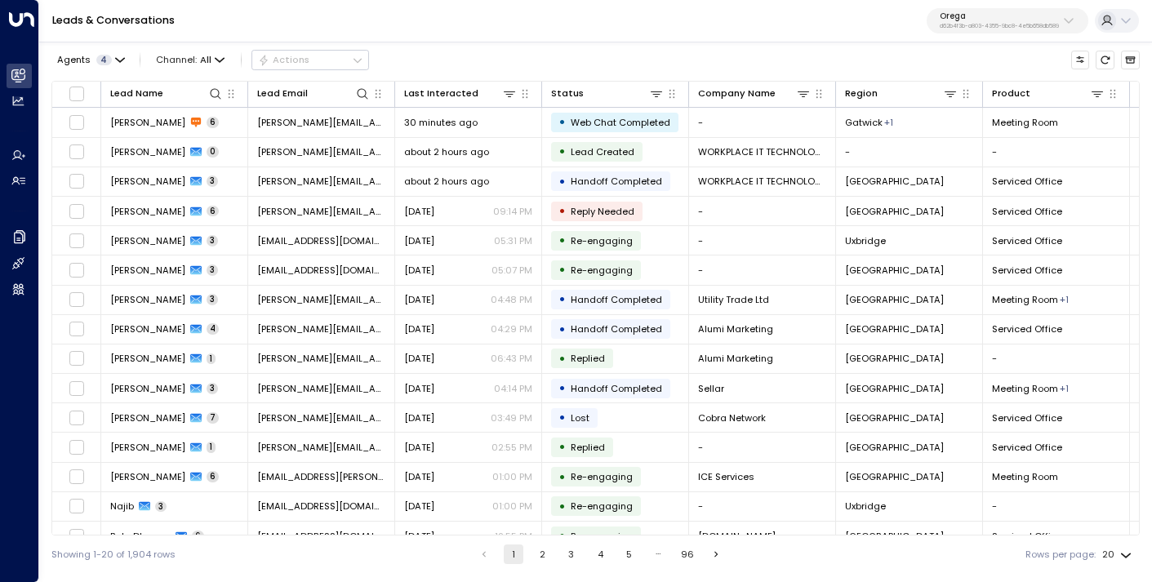
click at [965, 25] on p "d62b4f3b-a803-4355-9bc8-4e5b658db589" at bounding box center [999, 26] width 119 height 7
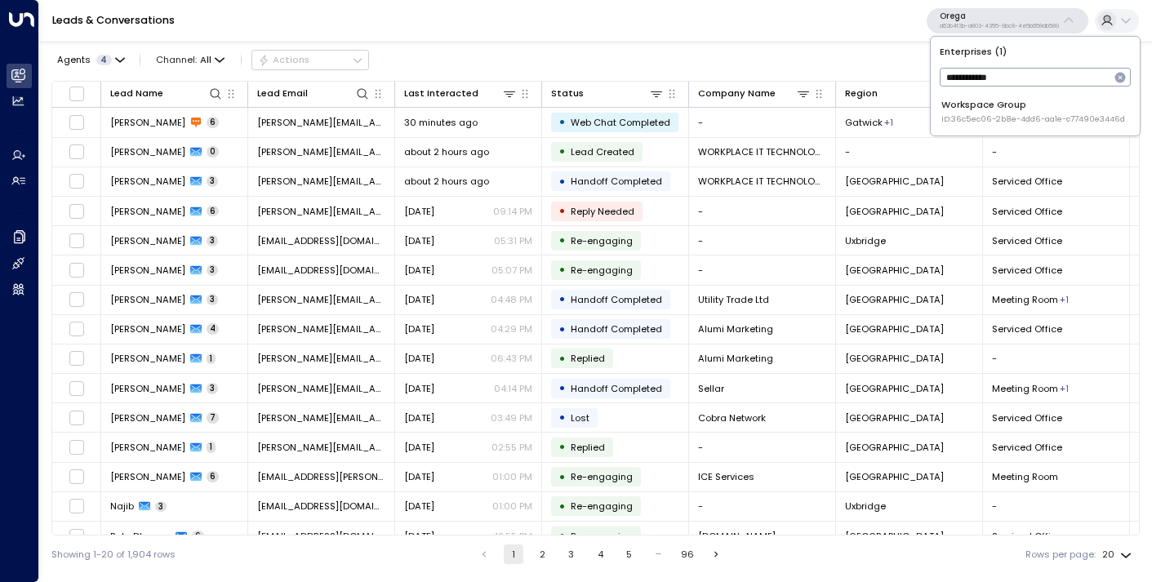
type input "**********"
click at [992, 112] on div "Workspace Group ID: 36c5ec06-2b8e-4dd6-aa1e-c77490e3446d" at bounding box center [1034, 111] width 184 height 27
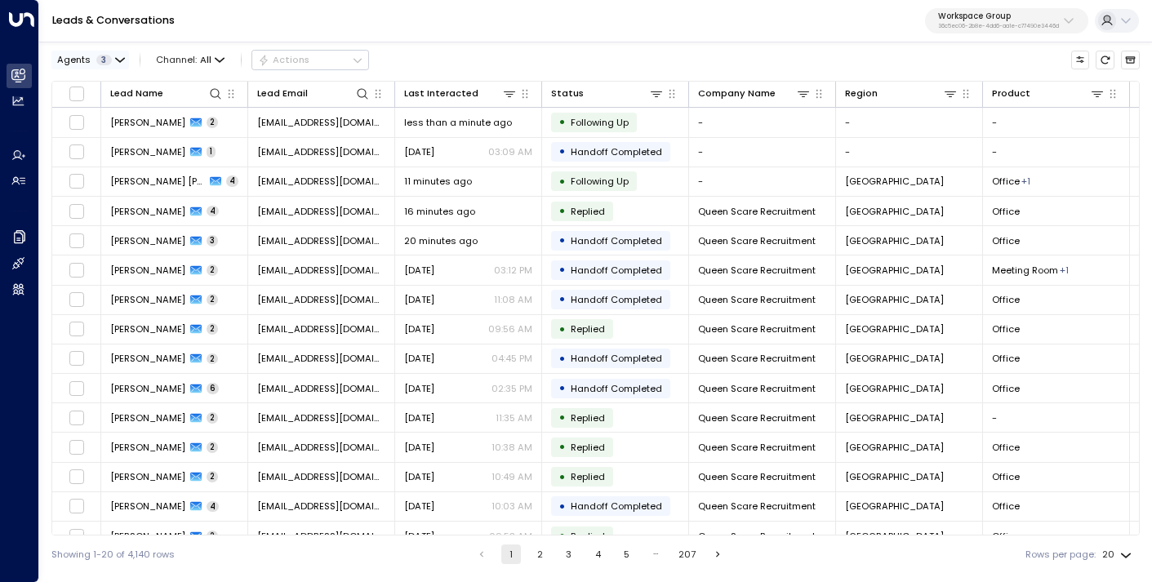
click at [102, 62] on span "3" at bounding box center [104, 60] width 16 height 11
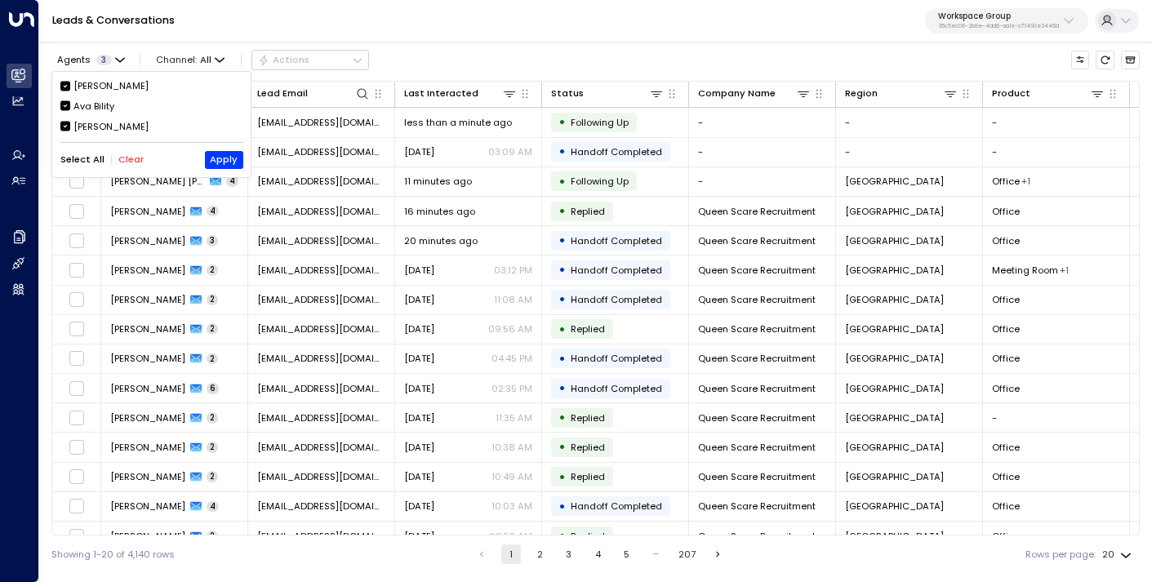
click at [124, 154] on button "Clear" at bounding box center [130, 159] width 25 height 11
click at [105, 132] on div "[PERSON_NAME]" at bounding box center [111, 127] width 75 height 14
click at [216, 166] on button "Apply" at bounding box center [224, 160] width 38 height 18
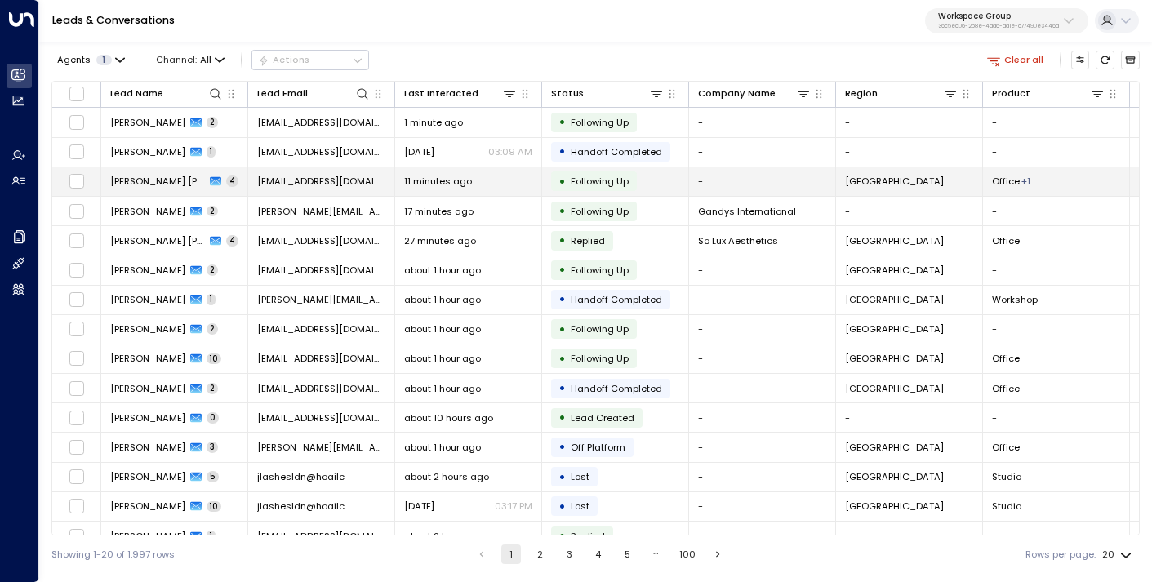
click at [331, 183] on span "[EMAIL_ADDRESS][DOMAIN_NAME]" at bounding box center [321, 181] width 128 height 13
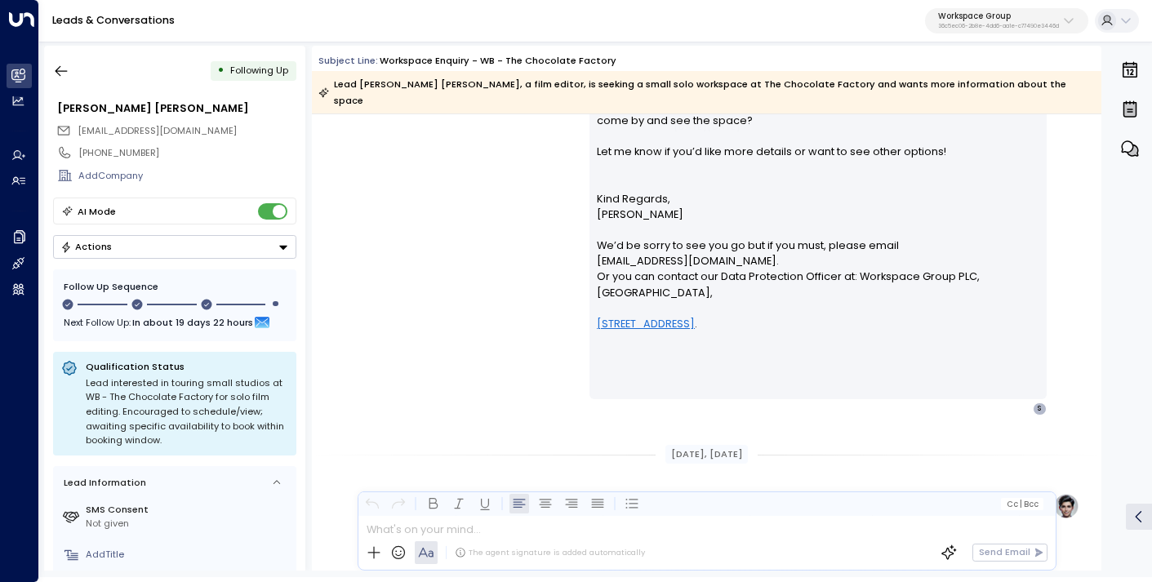
scroll to position [956, 0]
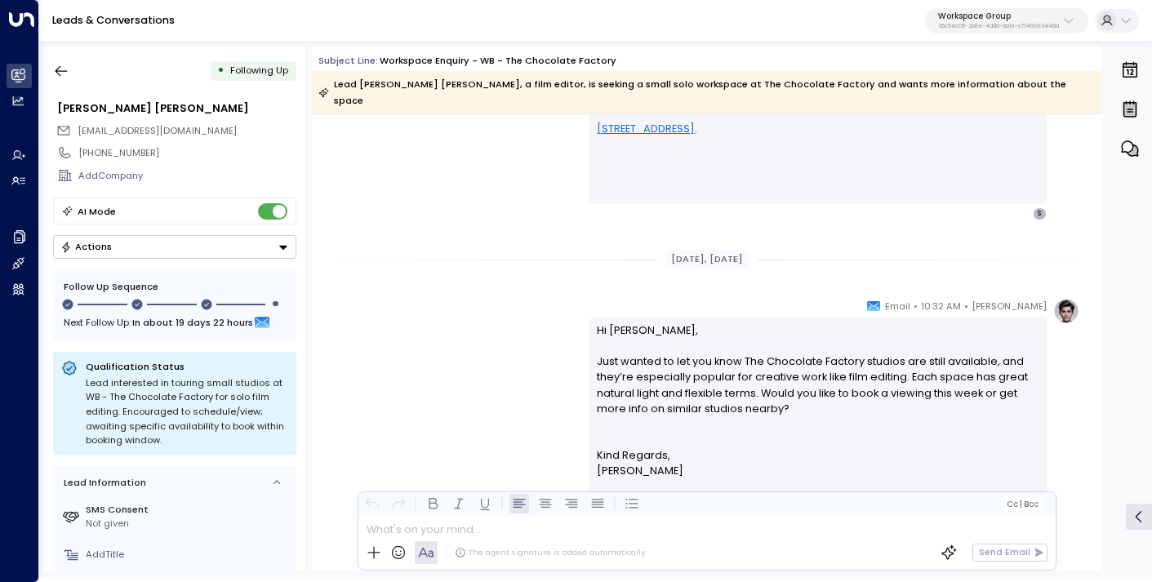
click at [976, 16] on p "Workspace Group" at bounding box center [998, 16] width 121 height 10
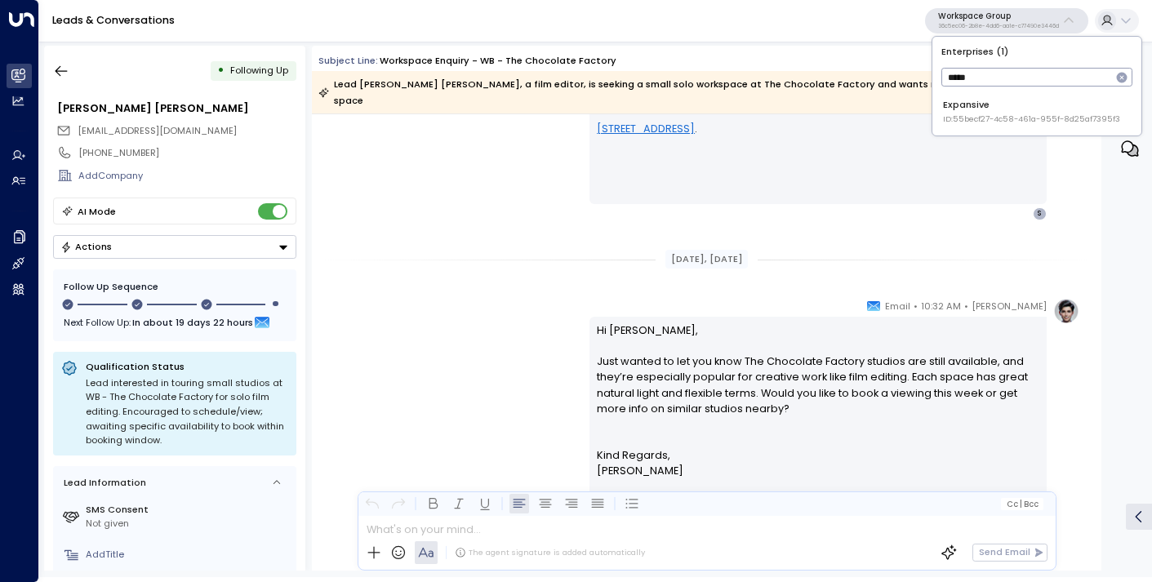
type input "*****"
click at [992, 106] on div "Expansive ID: 55becf27-4c58-461a-955f-8d25af7395f3" at bounding box center [1031, 111] width 177 height 27
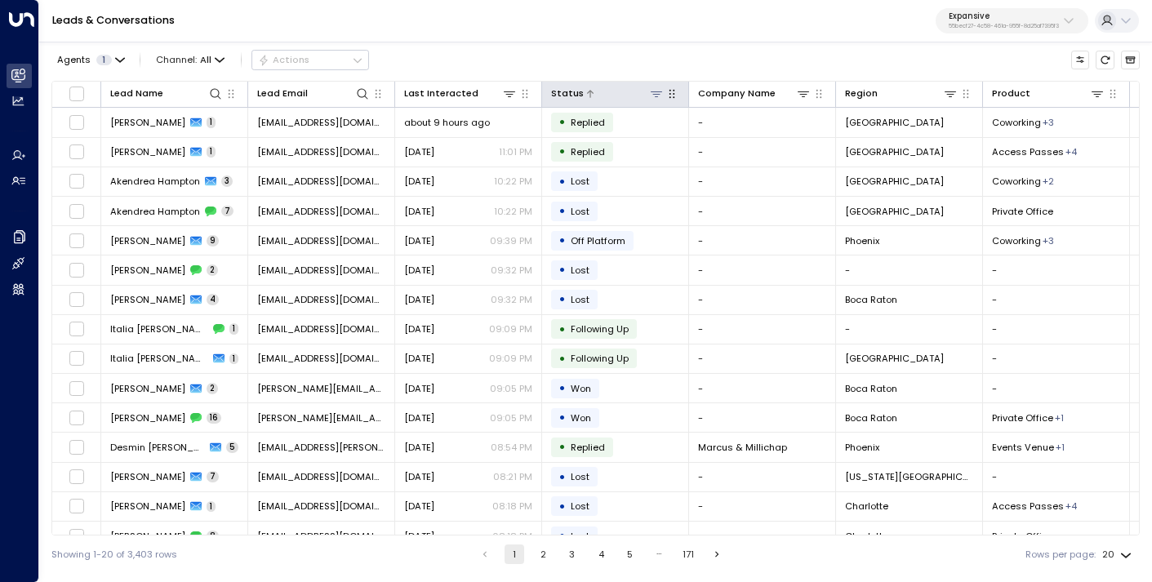
click at [658, 96] on icon at bounding box center [656, 93] width 13 height 13
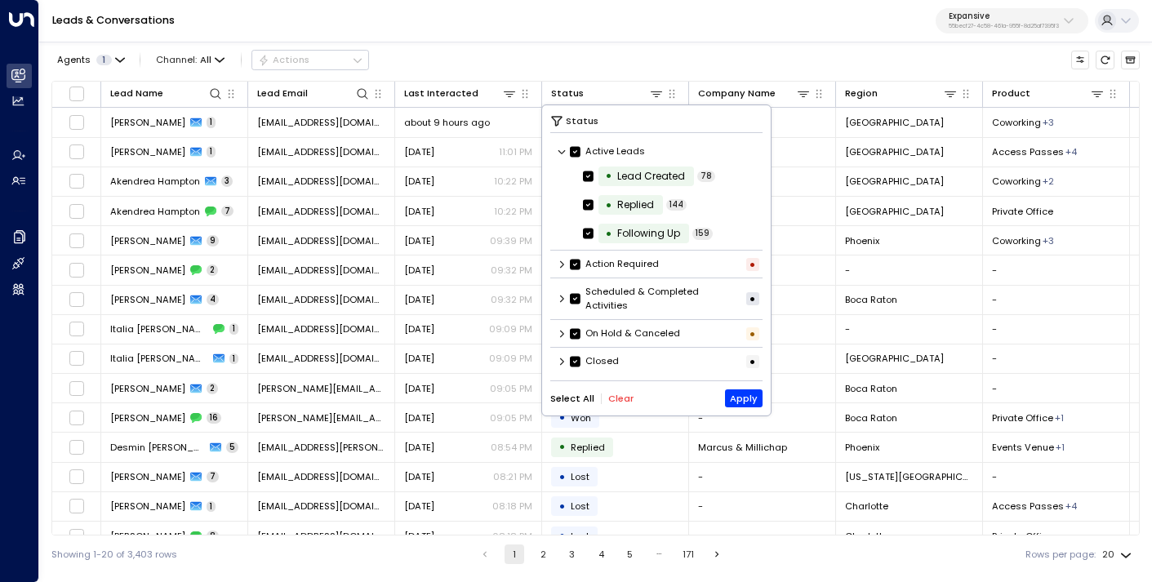
click at [564, 365] on icon at bounding box center [562, 362] width 10 height 10
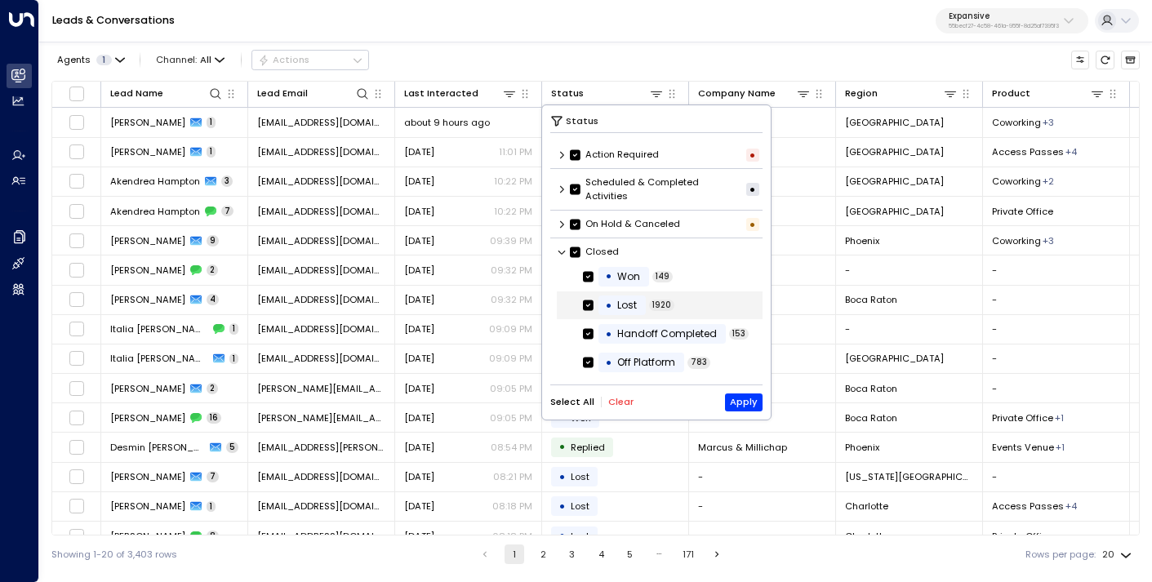
click at [624, 303] on div "Lost" at bounding box center [627, 305] width 20 height 15
click at [738, 403] on button "Apply" at bounding box center [744, 403] width 38 height 18
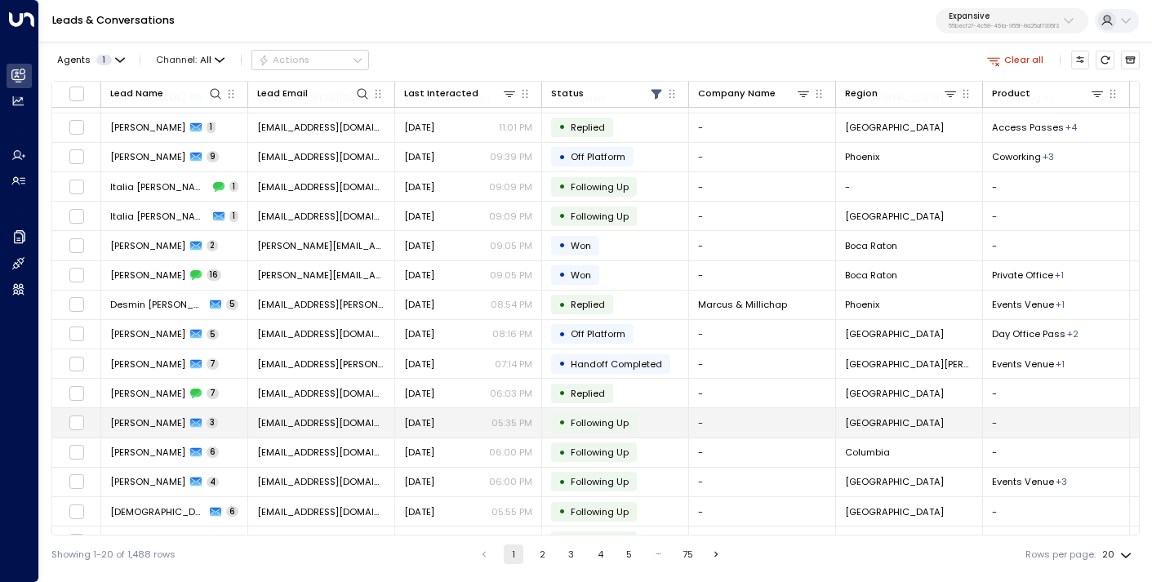
scroll to position [25, 0]
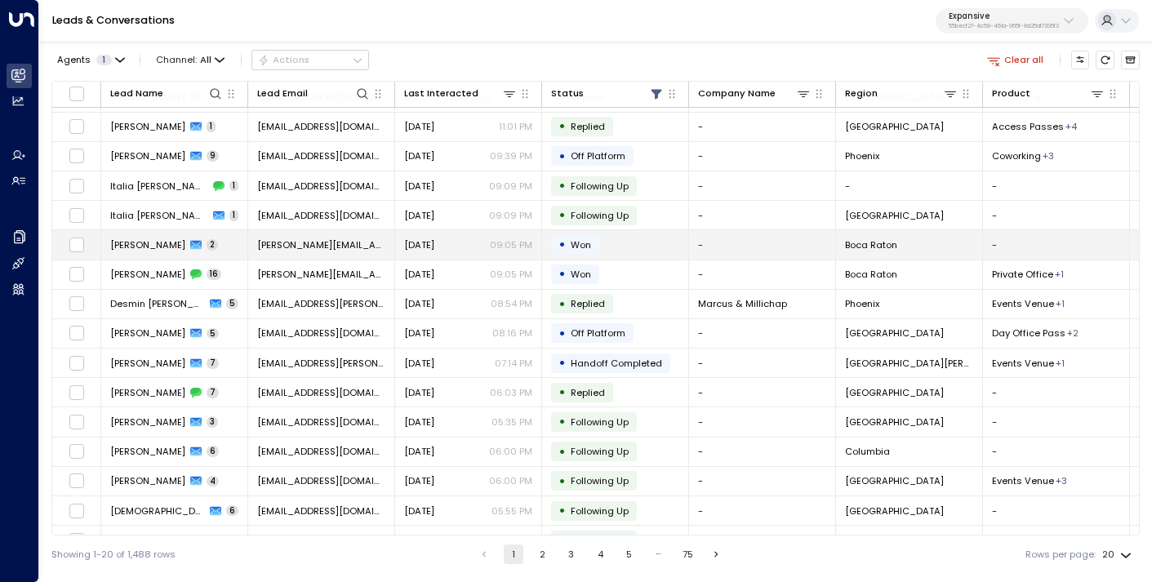
click at [466, 239] on div "[DATE] 09:05 PM" at bounding box center [468, 245] width 128 height 13
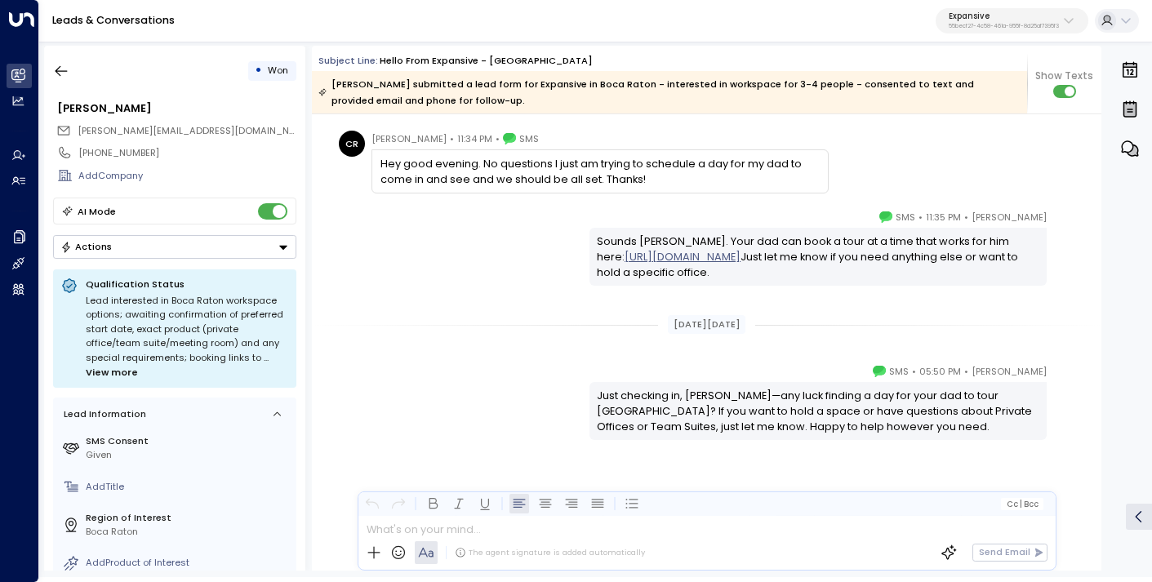
scroll to position [3046, 0]
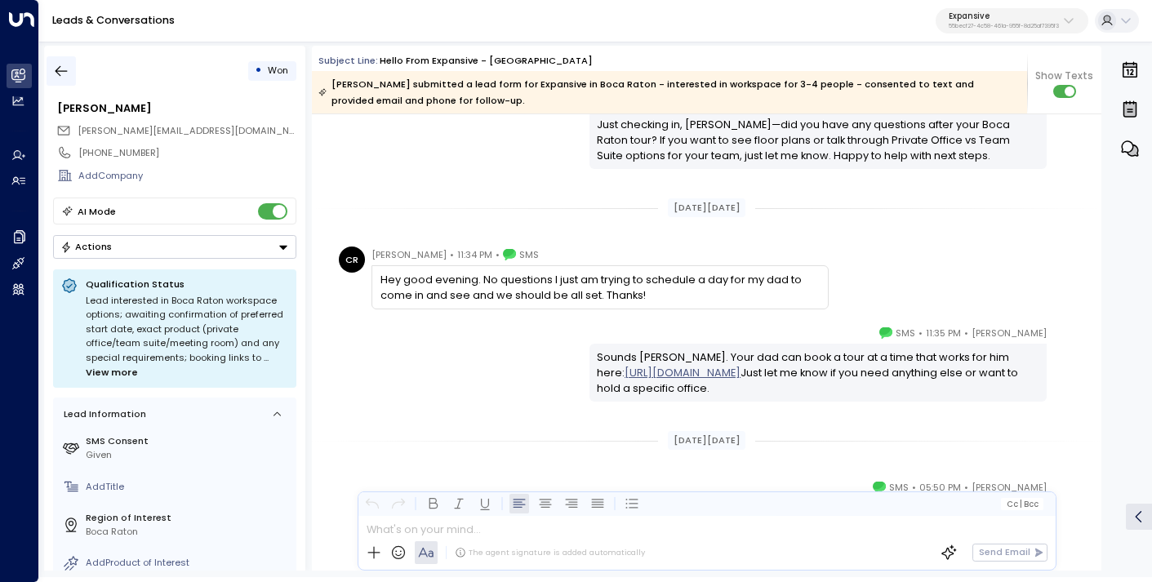
click at [60, 71] on icon "button" at bounding box center [62, 71] width 12 height 11
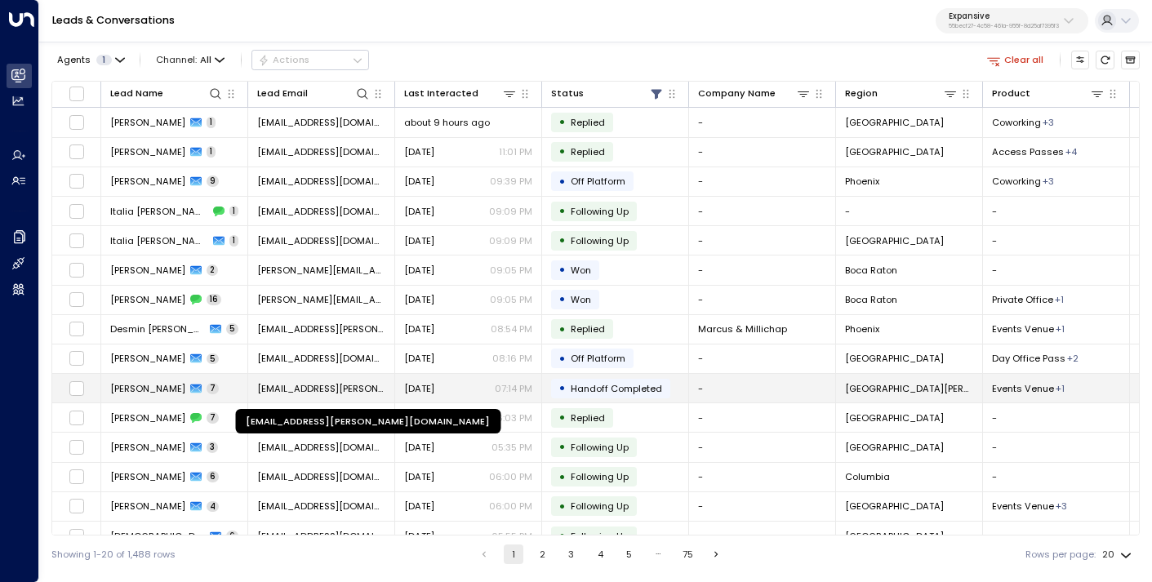
click at [311, 391] on span "[EMAIL_ADDRESS][PERSON_NAME][DOMAIN_NAME]" at bounding box center [321, 388] width 128 height 13
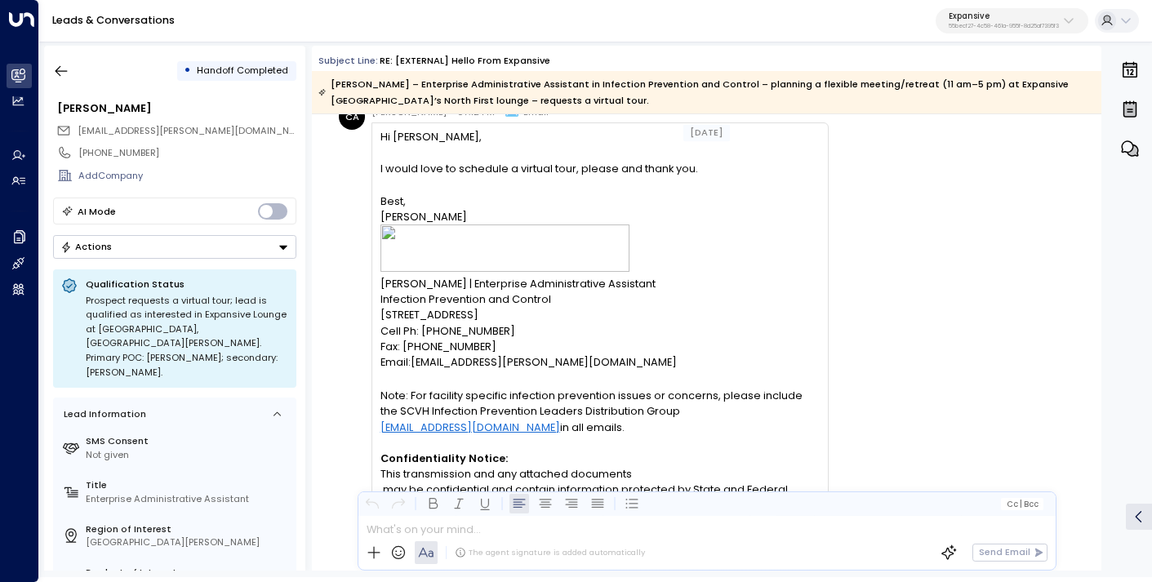
scroll to position [2681, 0]
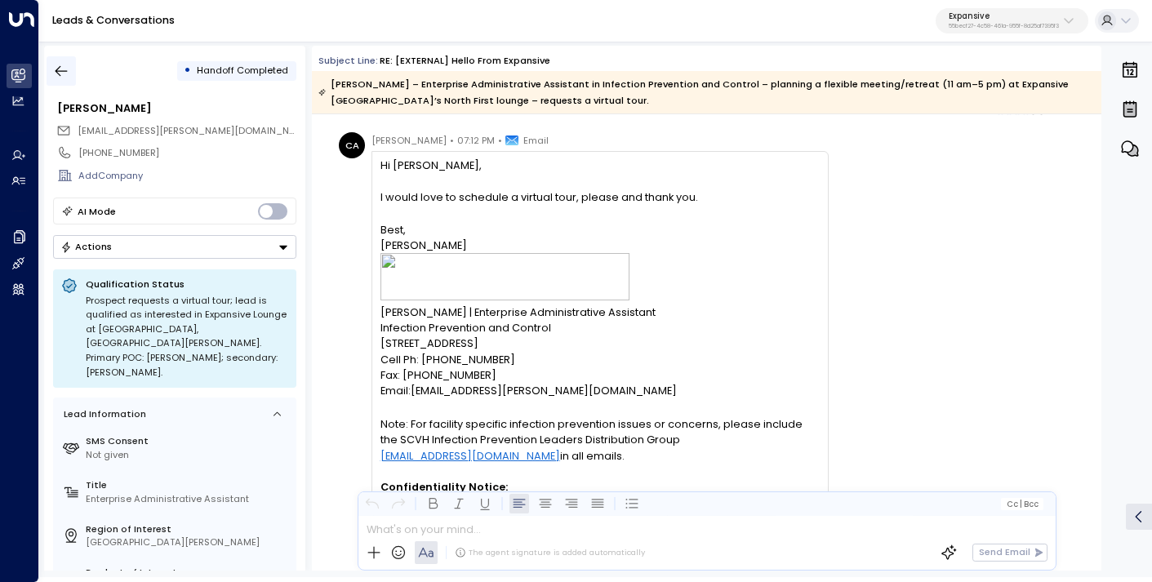
click at [68, 69] on icon "button" at bounding box center [61, 71] width 16 height 16
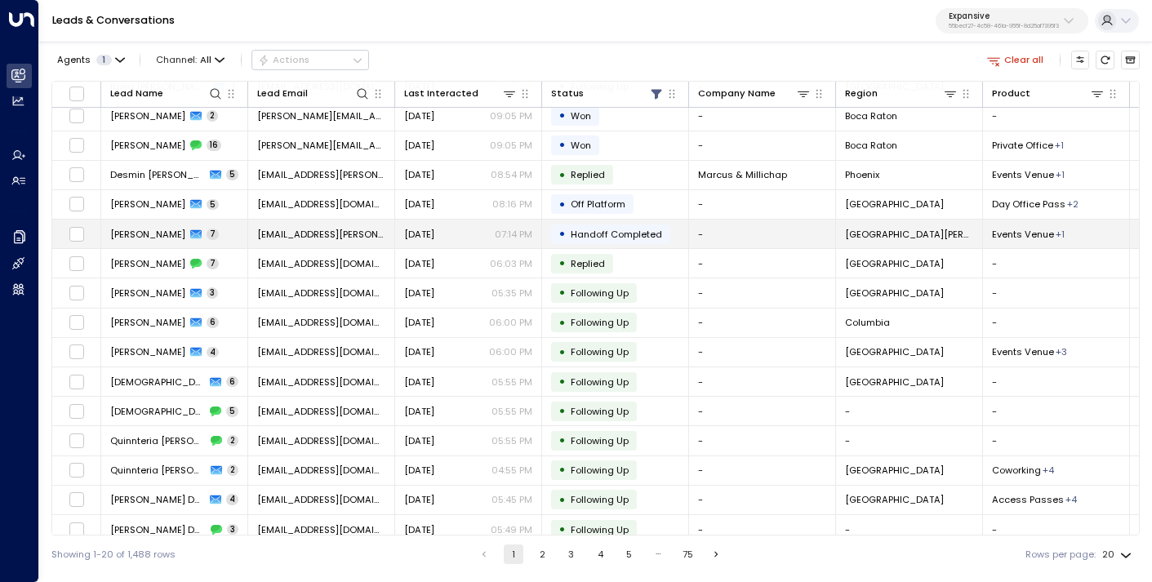
scroll to position [168, 0]
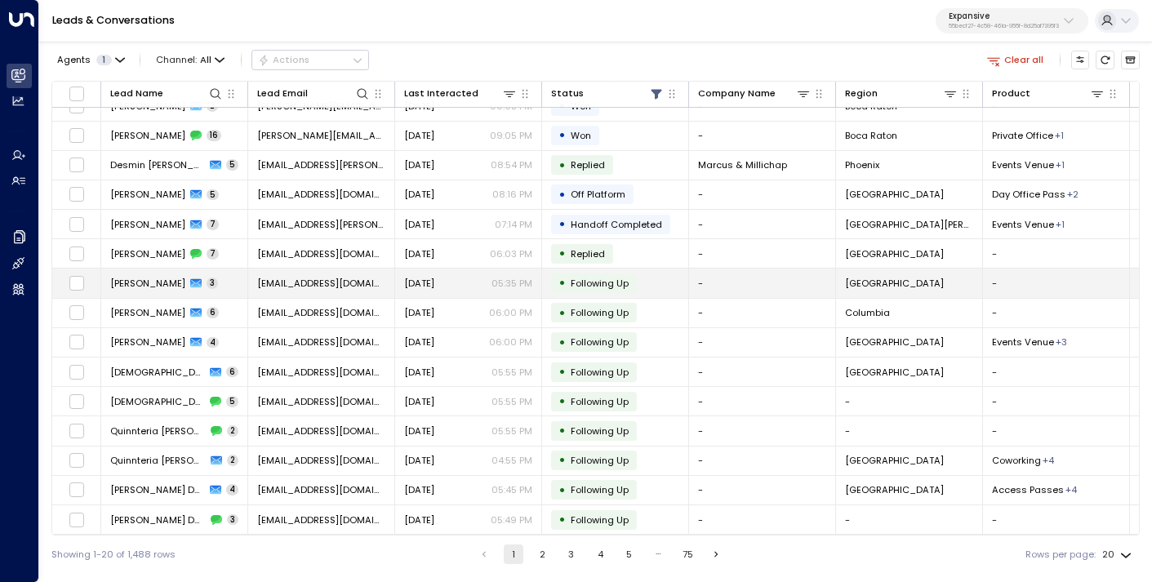
click at [305, 280] on span "[EMAIL_ADDRESS][DOMAIN_NAME]" at bounding box center [321, 283] width 128 height 13
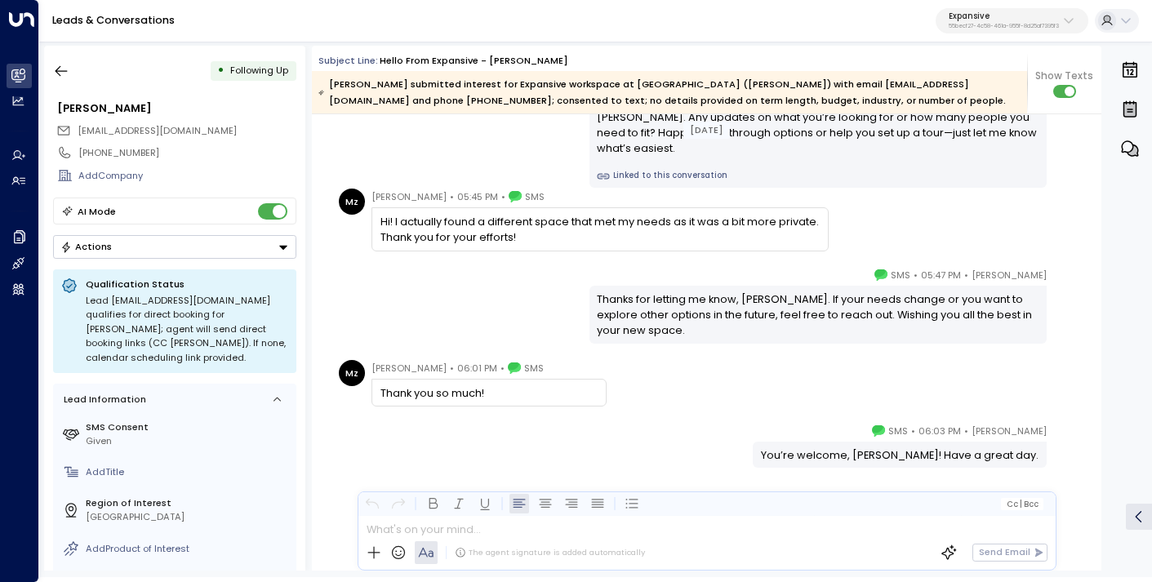
scroll to position [2466, 0]
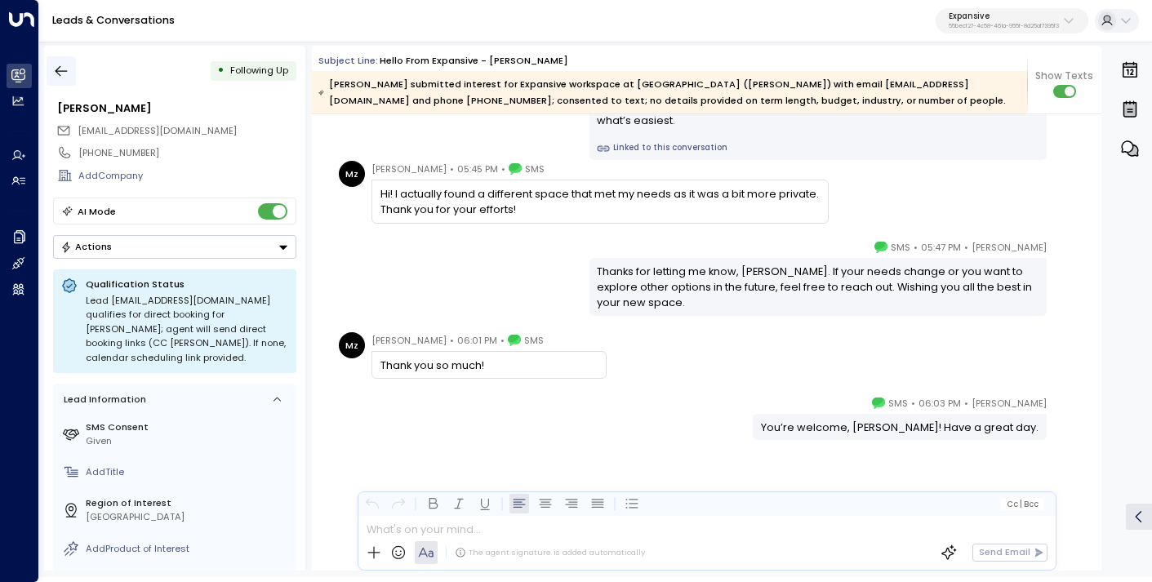
click at [65, 67] on icon "button" at bounding box center [61, 71] width 16 height 16
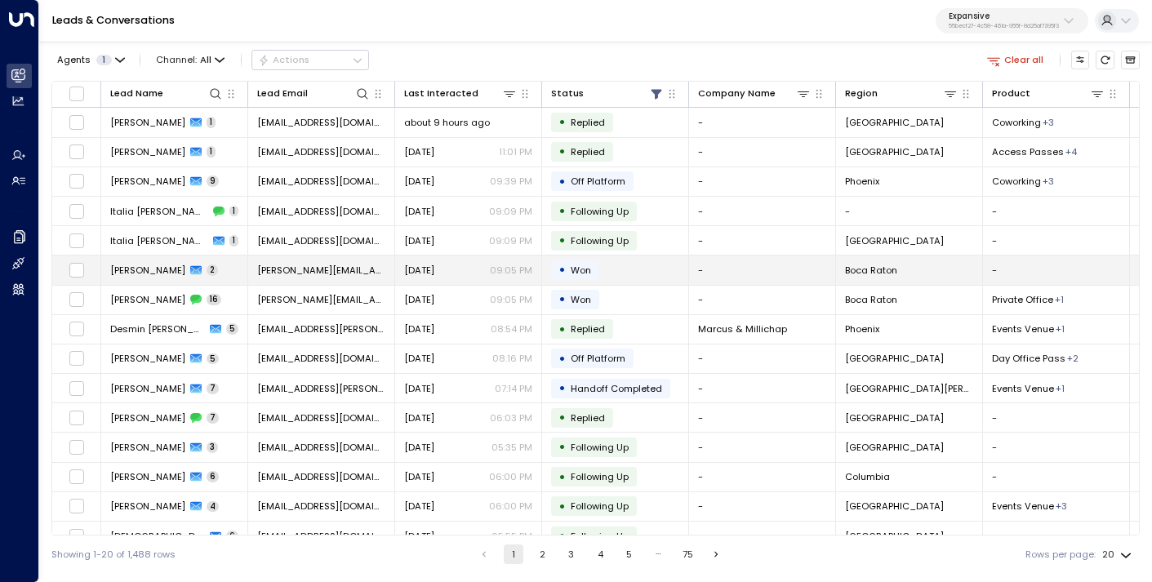
click at [343, 266] on td "[PERSON_NAME][EMAIL_ADDRESS][DOMAIN_NAME]" at bounding box center [321, 270] width 147 height 29
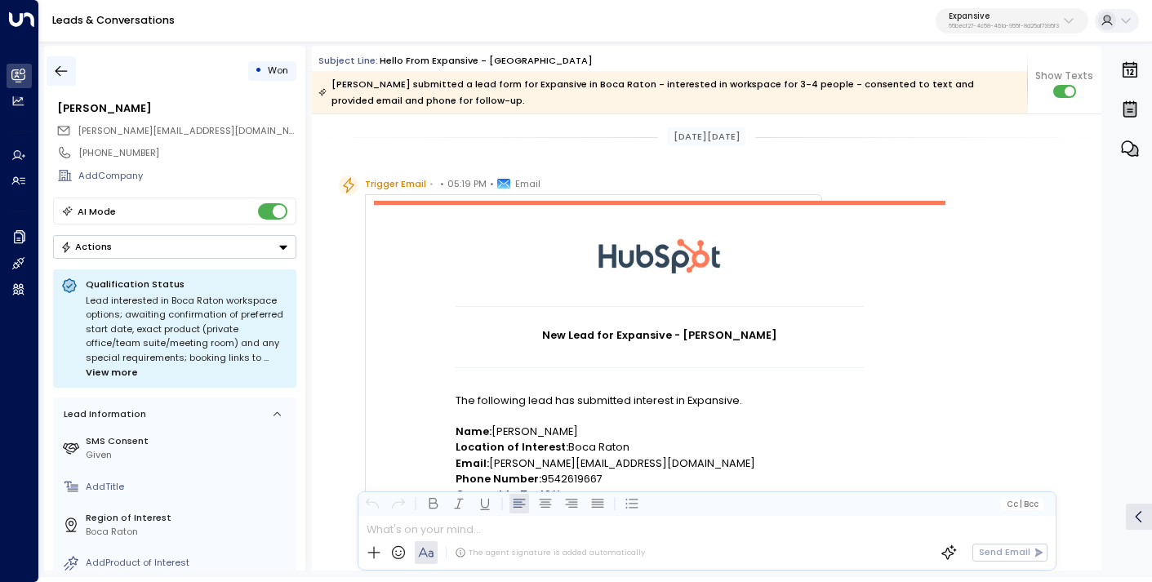
click at [62, 72] on icon "button" at bounding box center [61, 71] width 16 height 16
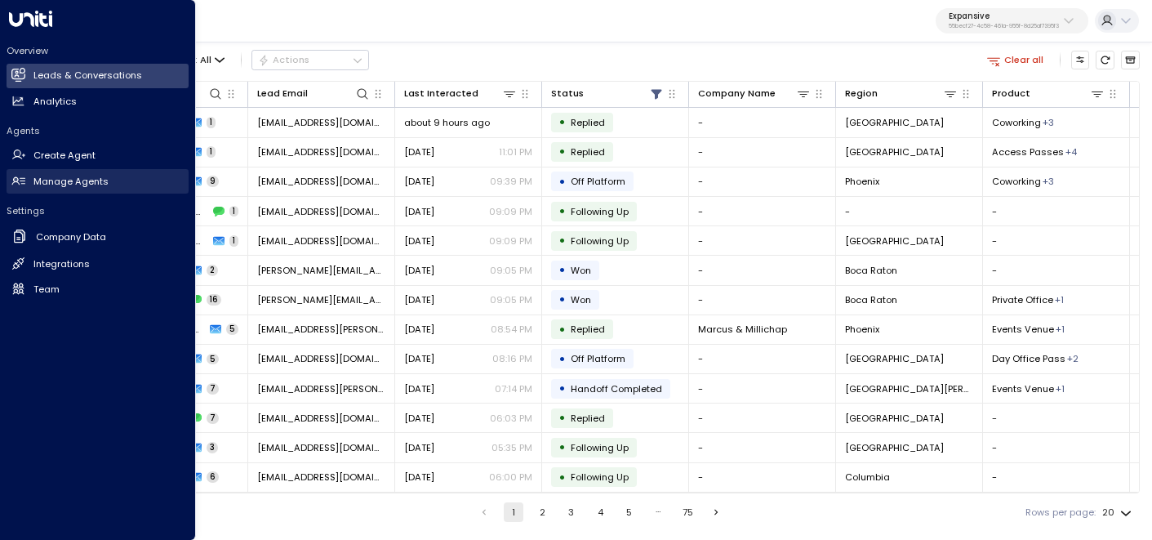
click at [62, 181] on h2 "Manage Agents" at bounding box center [70, 182] width 75 height 14
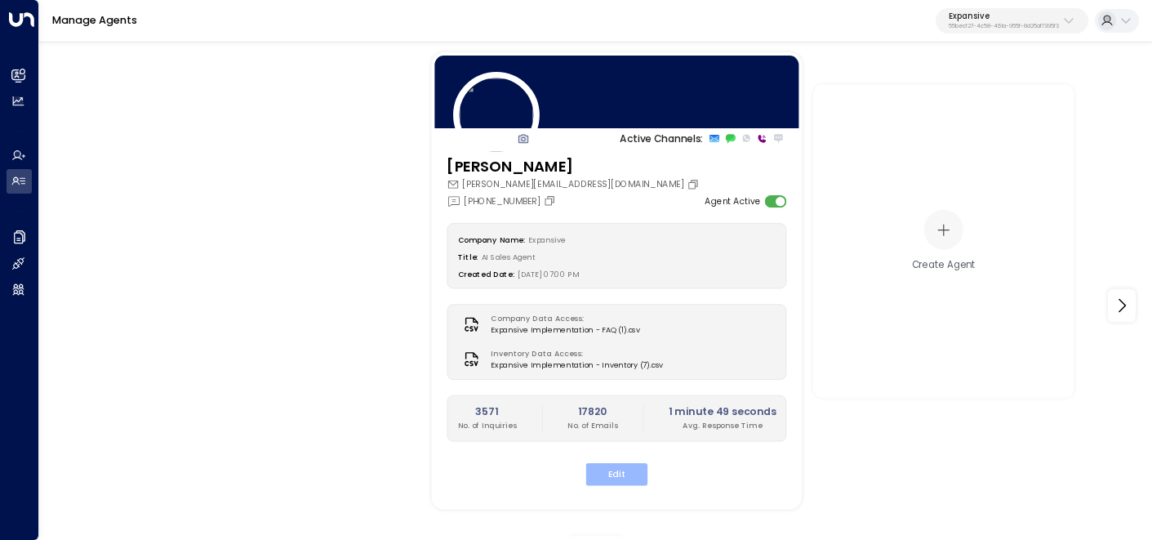
click at [615, 481] on button "Edit" at bounding box center [617, 474] width 62 height 22
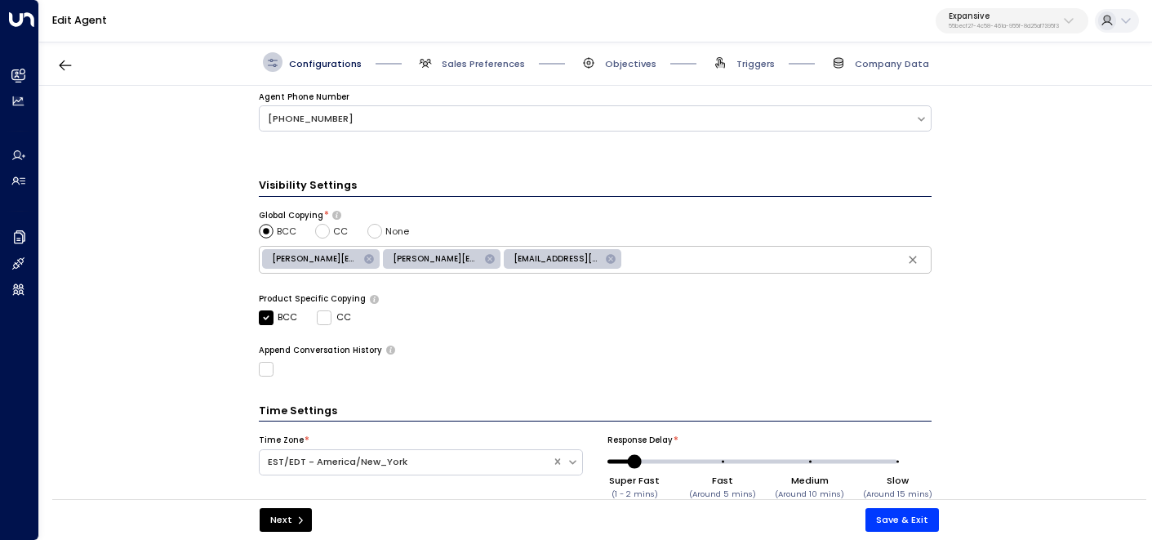
scroll to position [533, 0]
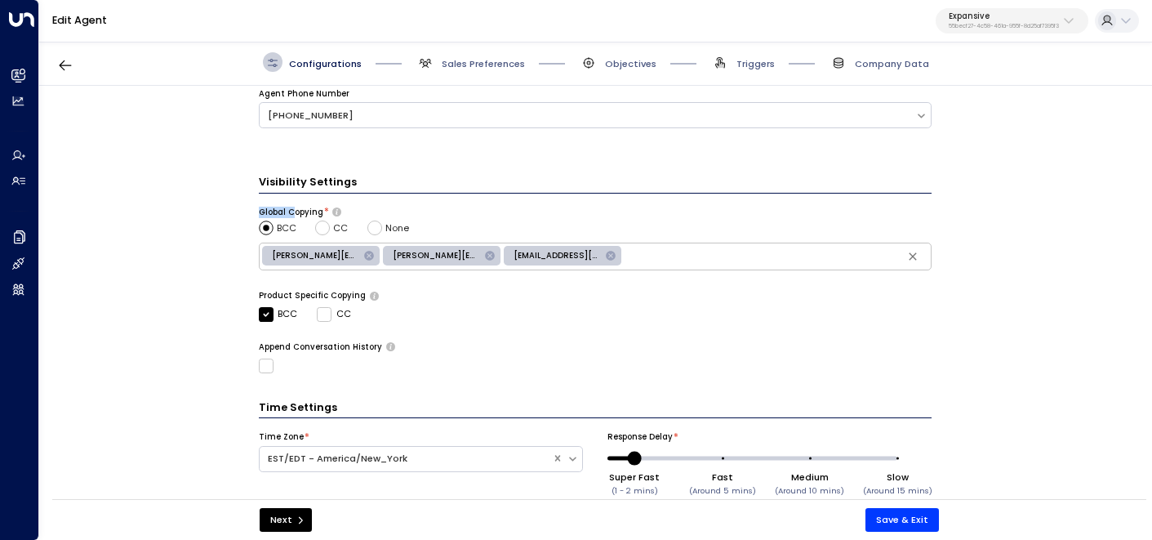
drag, startPoint x: 256, startPoint y: 207, endPoint x: 291, endPoint y: 206, distance: 34.3
click at [291, 207] on label "Global Copying" at bounding box center [291, 212] width 65 height 11
drag, startPoint x: 256, startPoint y: 293, endPoint x: 354, endPoint y: 295, distance: 97.2
click at [354, 295] on label "Product Specific Copying" at bounding box center [312, 295] width 107 height 11
click at [486, 58] on span "Sales Preferences" at bounding box center [483, 63] width 83 height 13
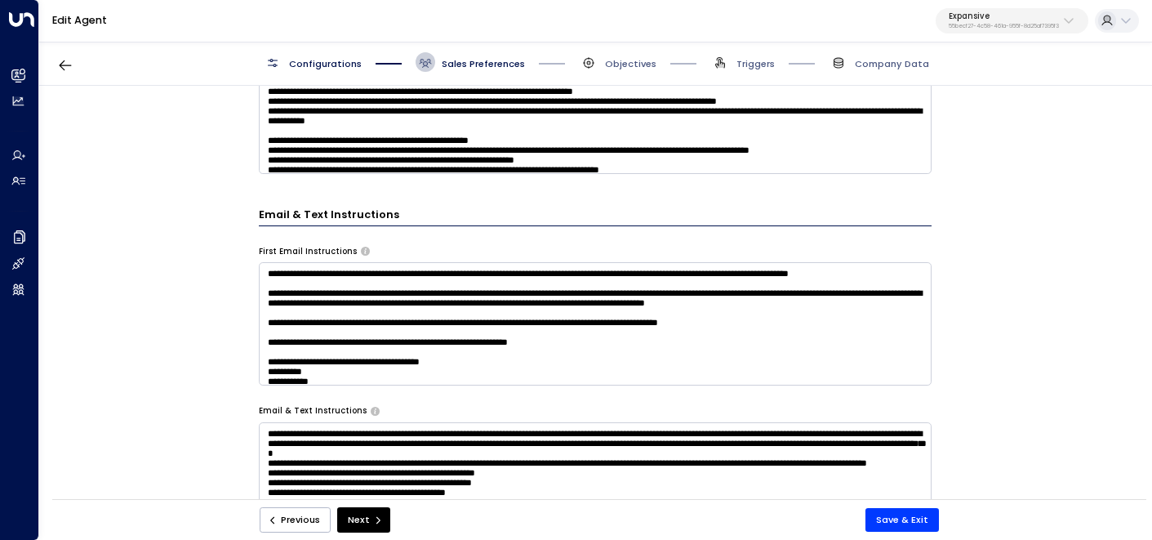
scroll to position [701, 0]
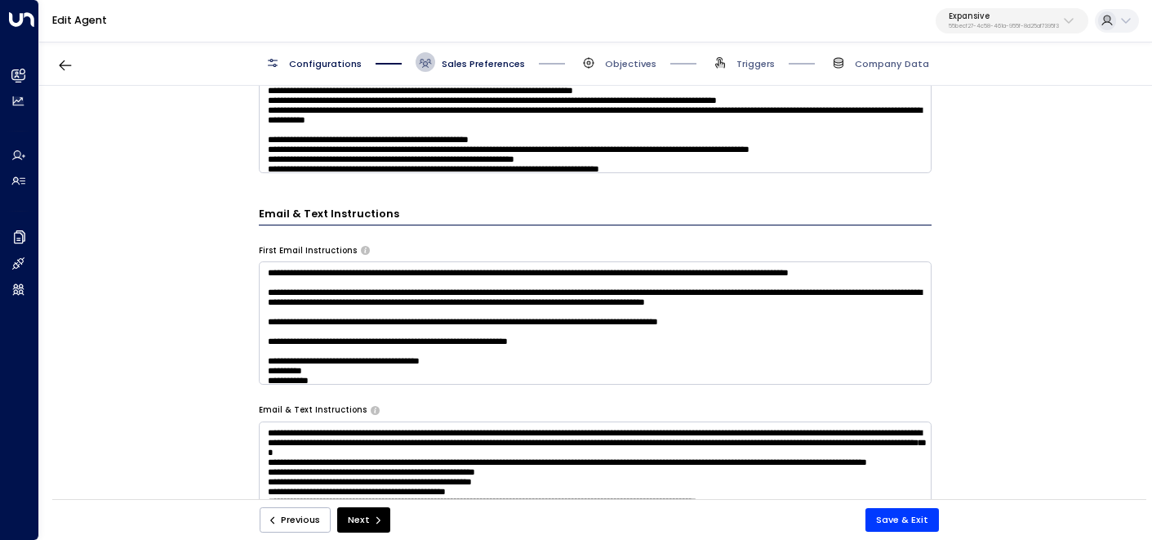
click at [908, 49] on div "Configurations Sales Preferences Objectives Triggers Company Data" at bounding box center [595, 62] width 1113 height 47
click at [892, 62] on span "Company Data" at bounding box center [892, 63] width 74 height 13
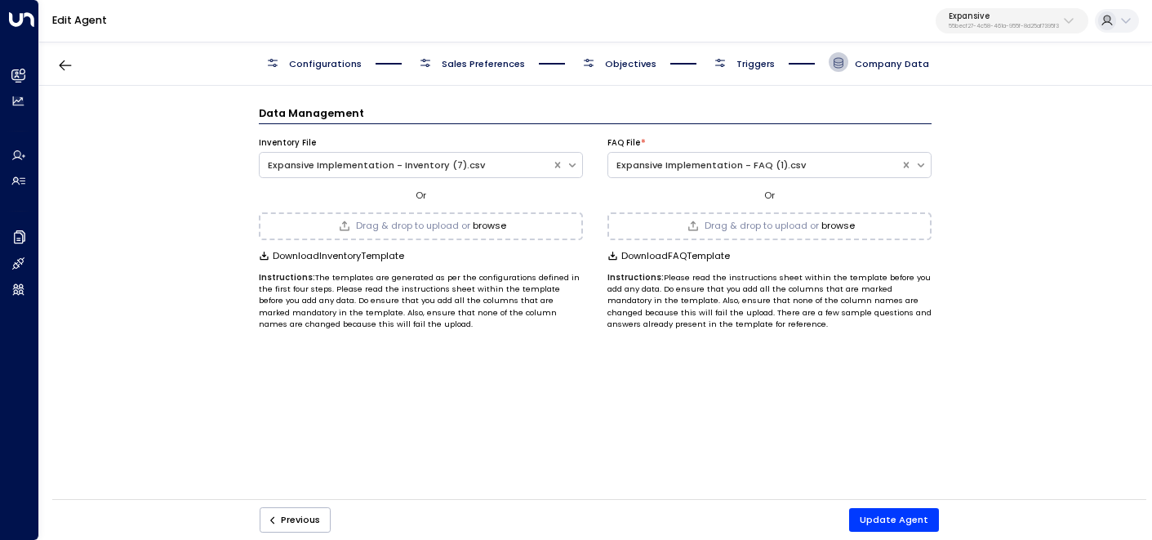
click at [340, 63] on span "Configurations" at bounding box center [325, 63] width 73 height 13
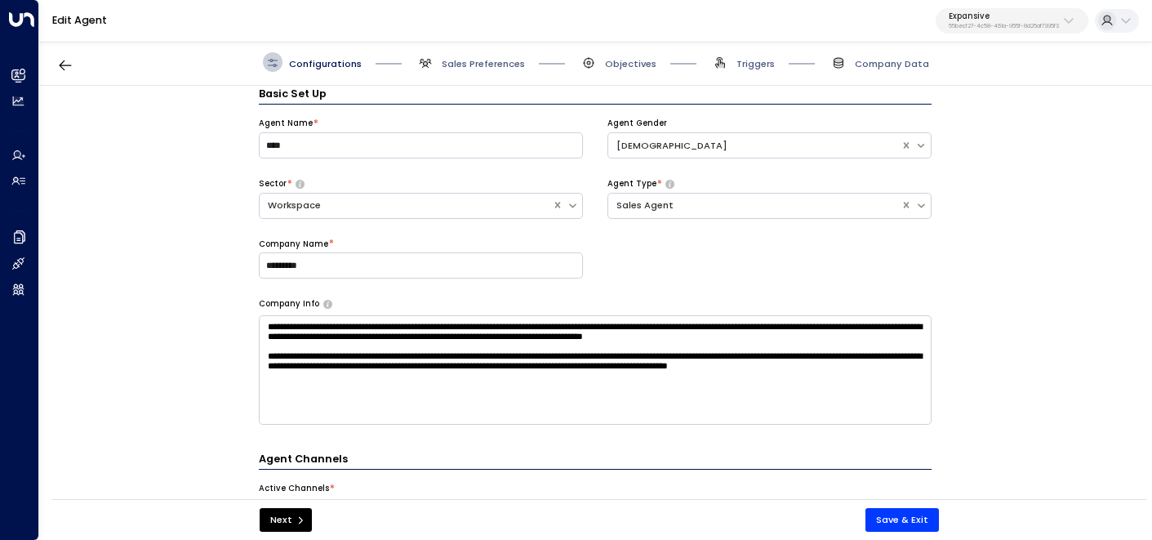
click at [465, 54] on span "Sales Preferences" at bounding box center [470, 62] width 109 height 20
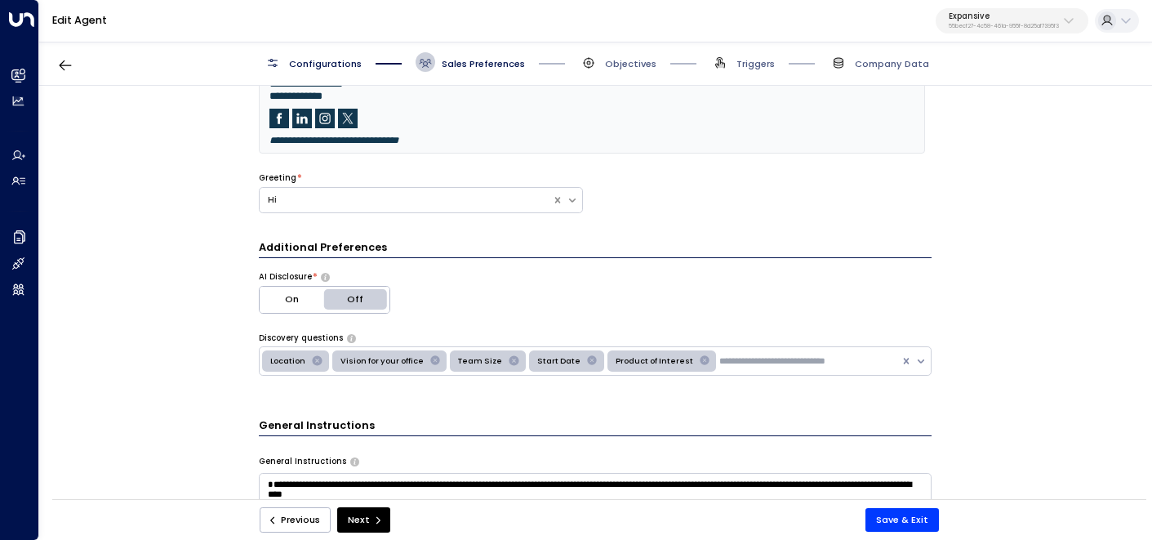
scroll to position [295, 0]
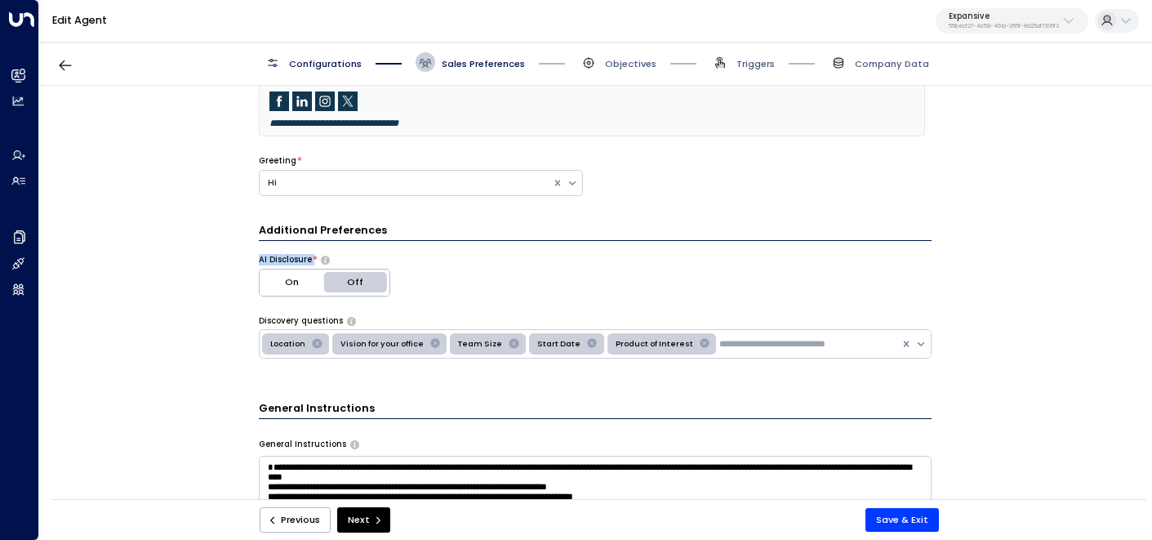
drag, startPoint x: 256, startPoint y: 255, endPoint x: 310, endPoint y: 255, distance: 53.1
click at [310, 255] on div "AI Disclosure *" at bounding box center [424, 259] width 330 height 11
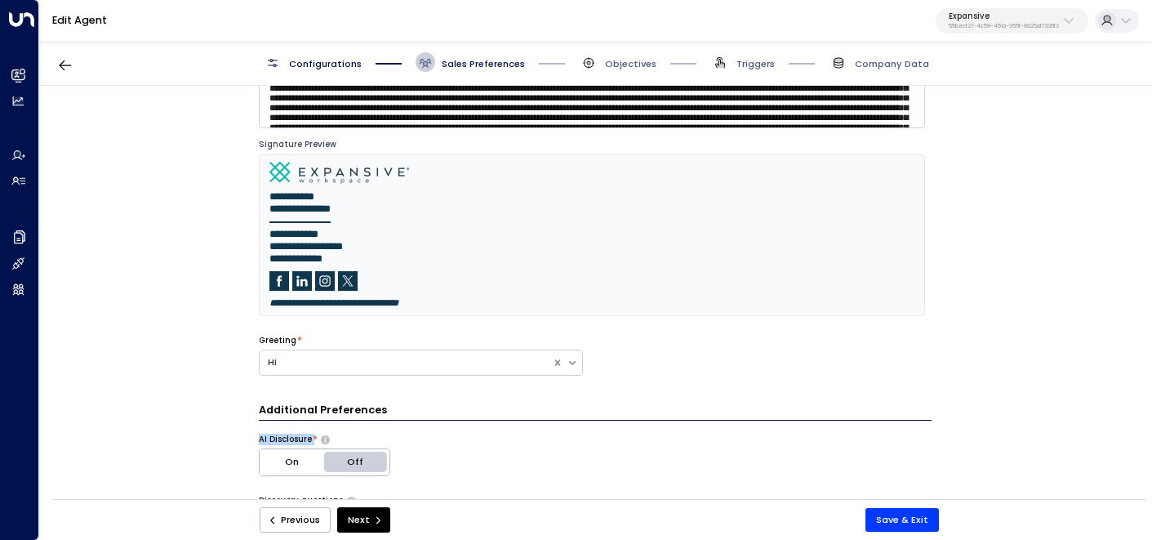
scroll to position [45, 0]
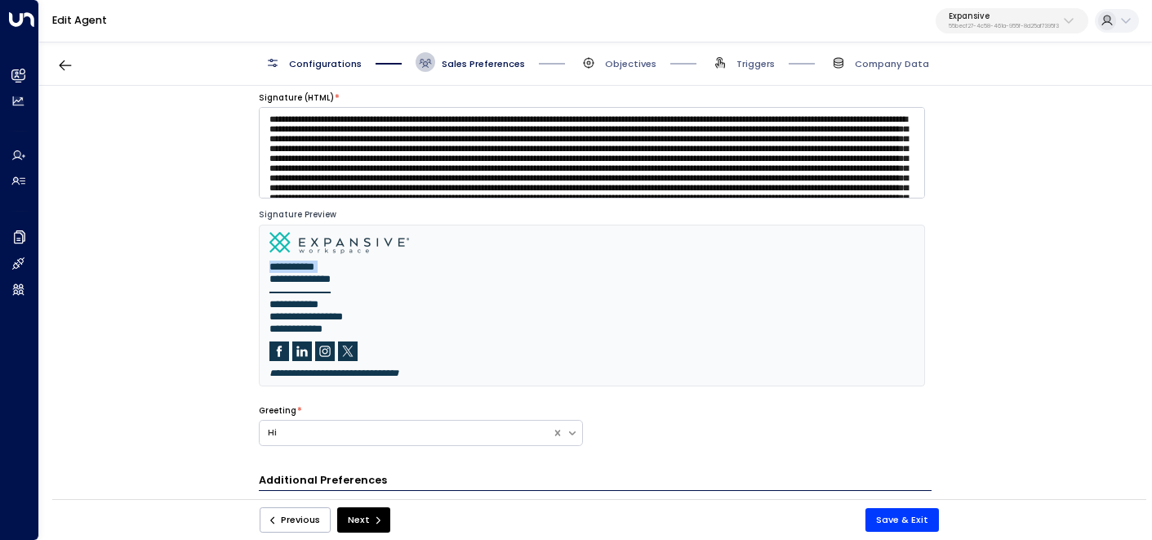
drag, startPoint x: 270, startPoint y: 278, endPoint x: 365, endPoint y: 283, distance: 95.7
click at [365, 283] on td "**********" at bounding box center [340, 300] width 140 height 136
click at [894, 519] on button "Save & Exit" at bounding box center [903, 520] width 74 height 24
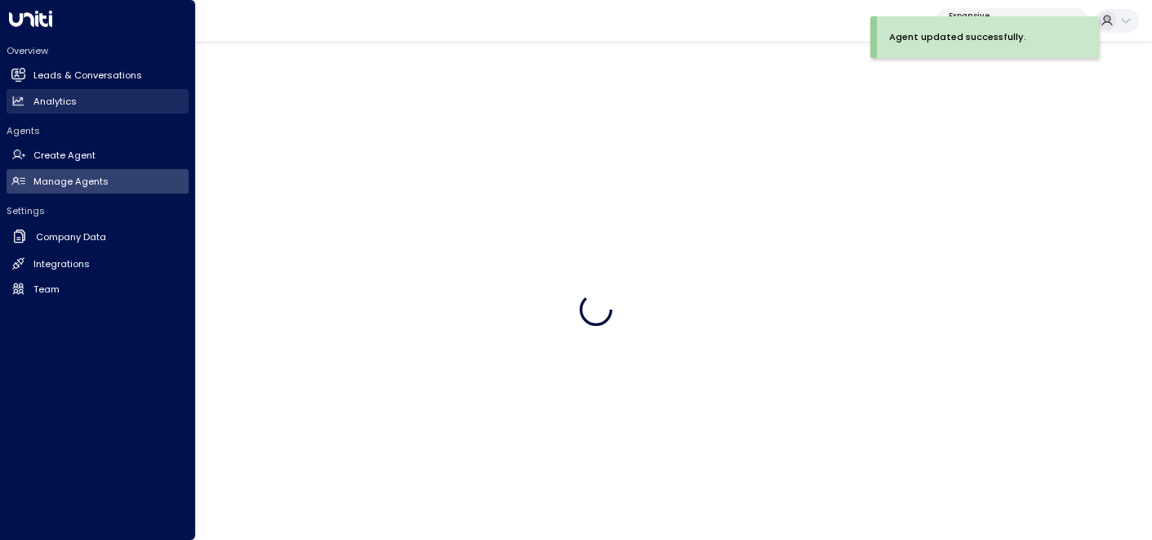
click at [69, 96] on h2 "Analytics" at bounding box center [54, 102] width 43 height 14
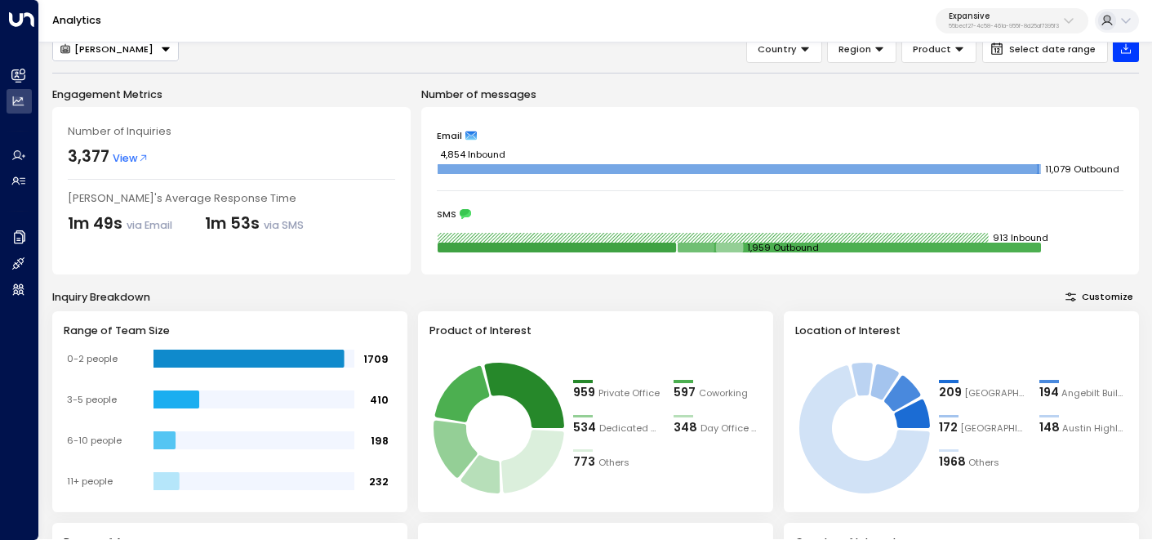
scroll to position [87, 0]
